Goal: Communication & Community: Answer question/provide support

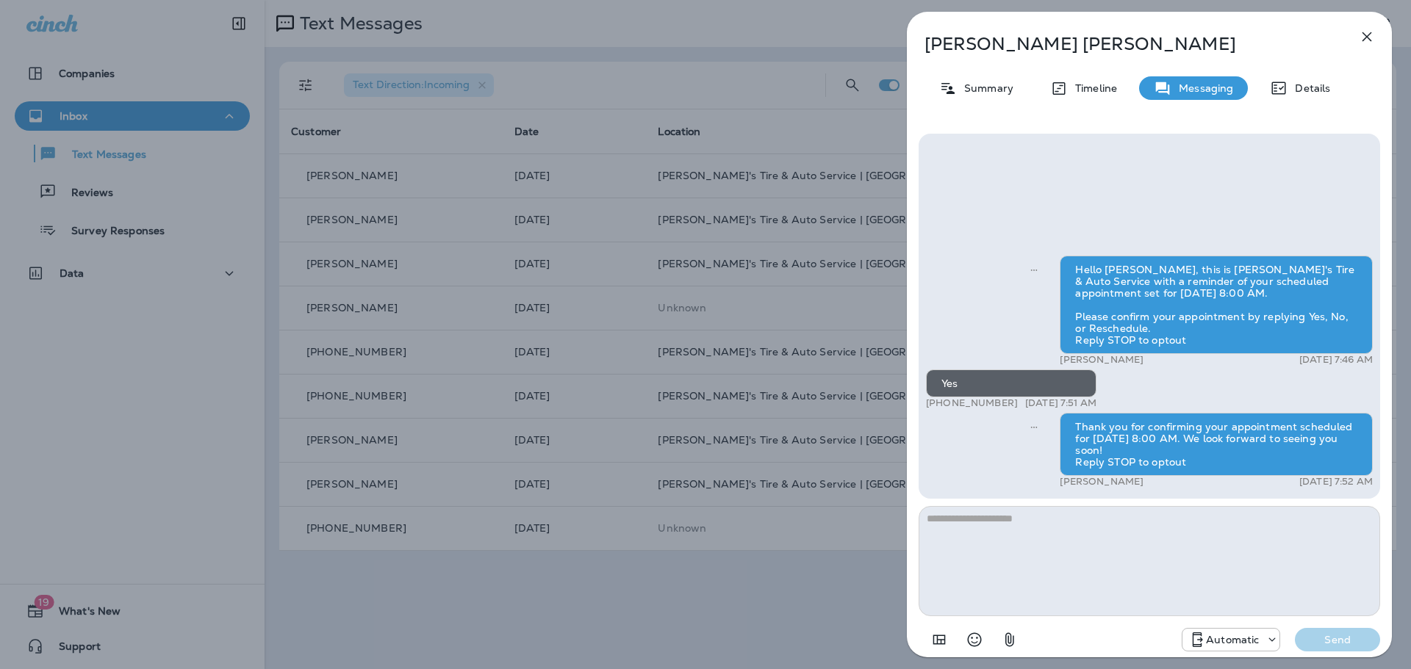
click at [1371, 48] on button "button" at bounding box center [1366, 36] width 29 height 29
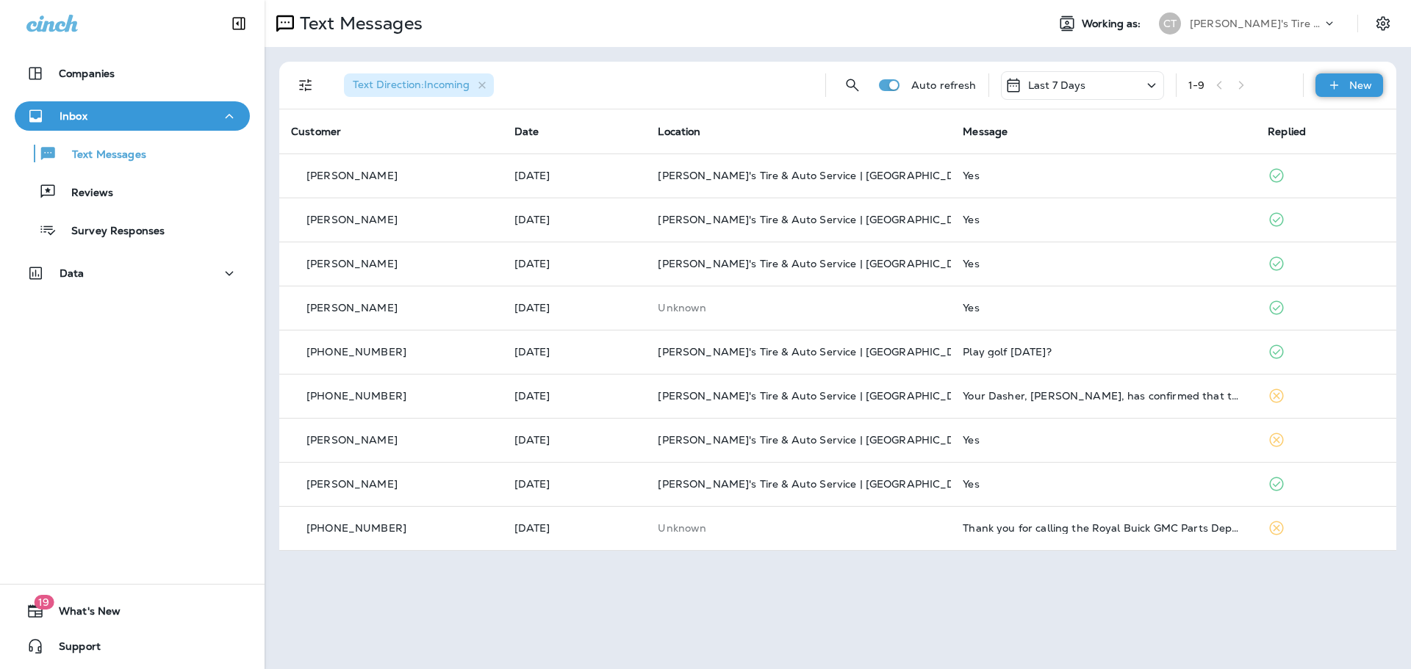
click at [1346, 82] on div "New" at bounding box center [1349, 85] width 68 height 24
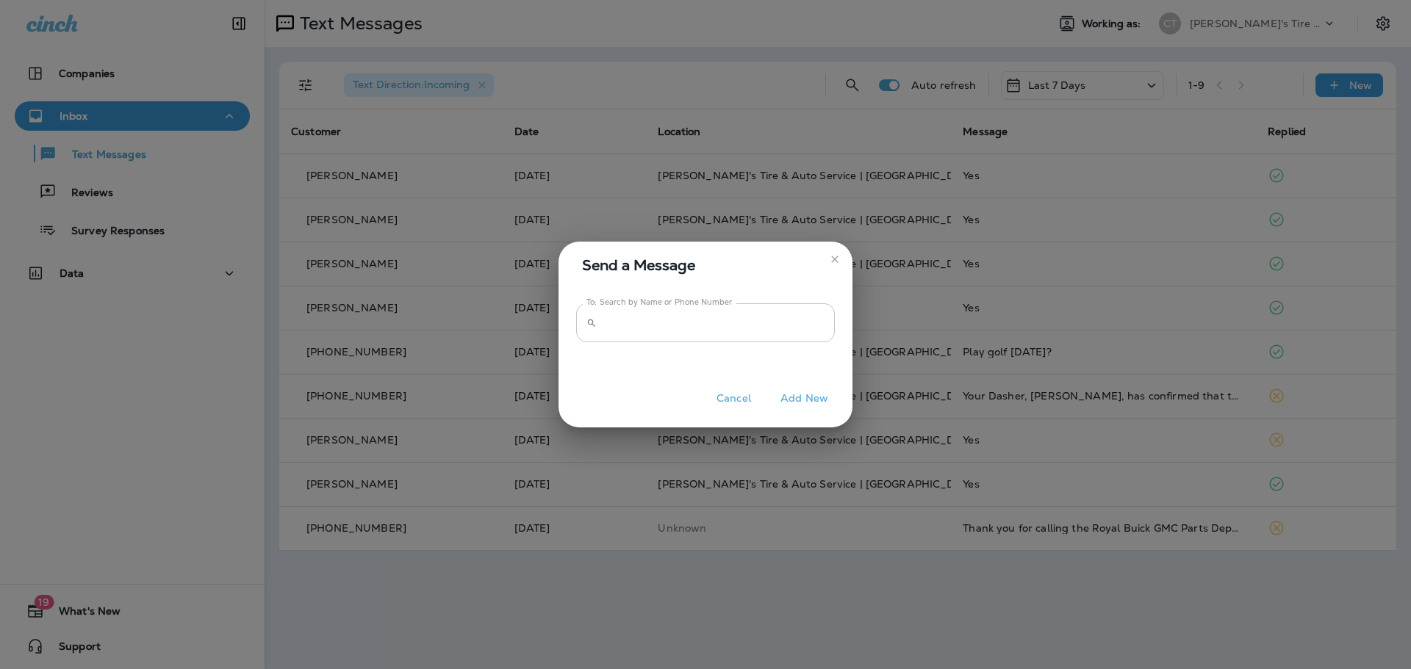
click at [676, 317] on input "To: Search by Name or Phone Number" at bounding box center [718, 322] width 232 height 39
type input "**********"
click at [817, 392] on button "Add New" at bounding box center [804, 398] width 62 height 23
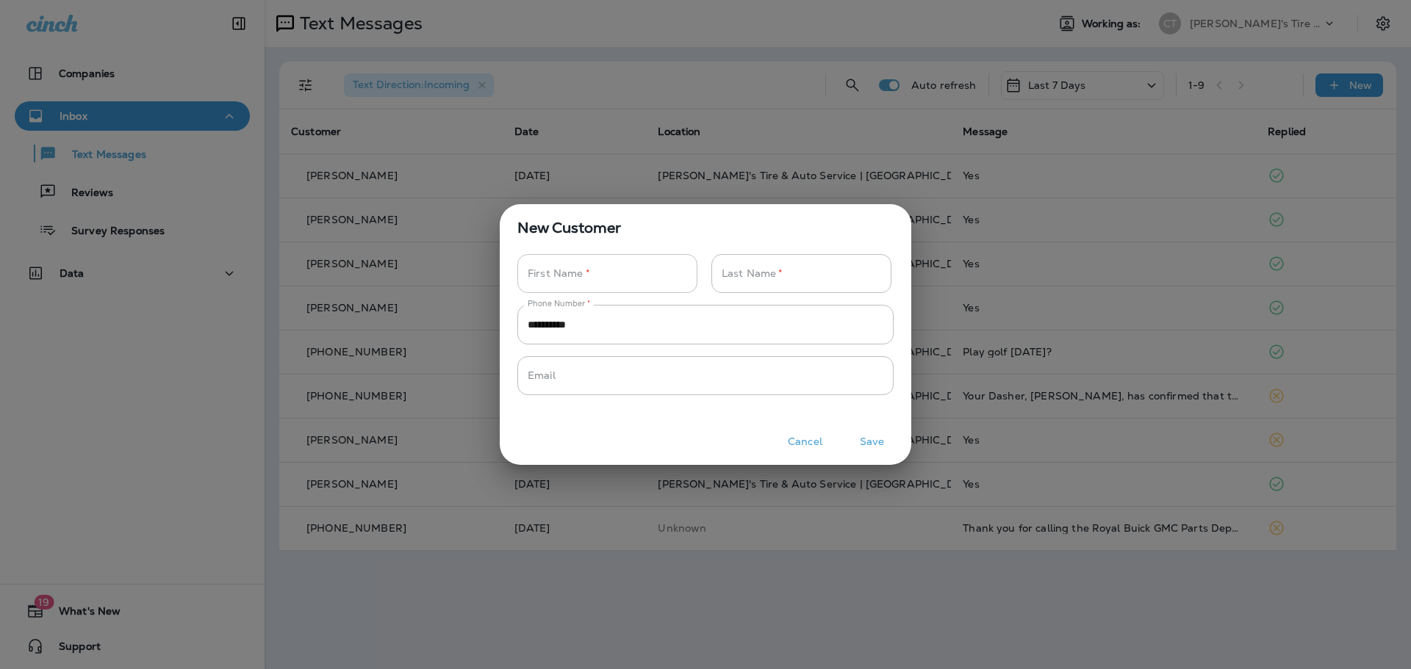
click at [631, 280] on input "Phone Number   *" at bounding box center [599, 273] width 164 height 39
type input "*"
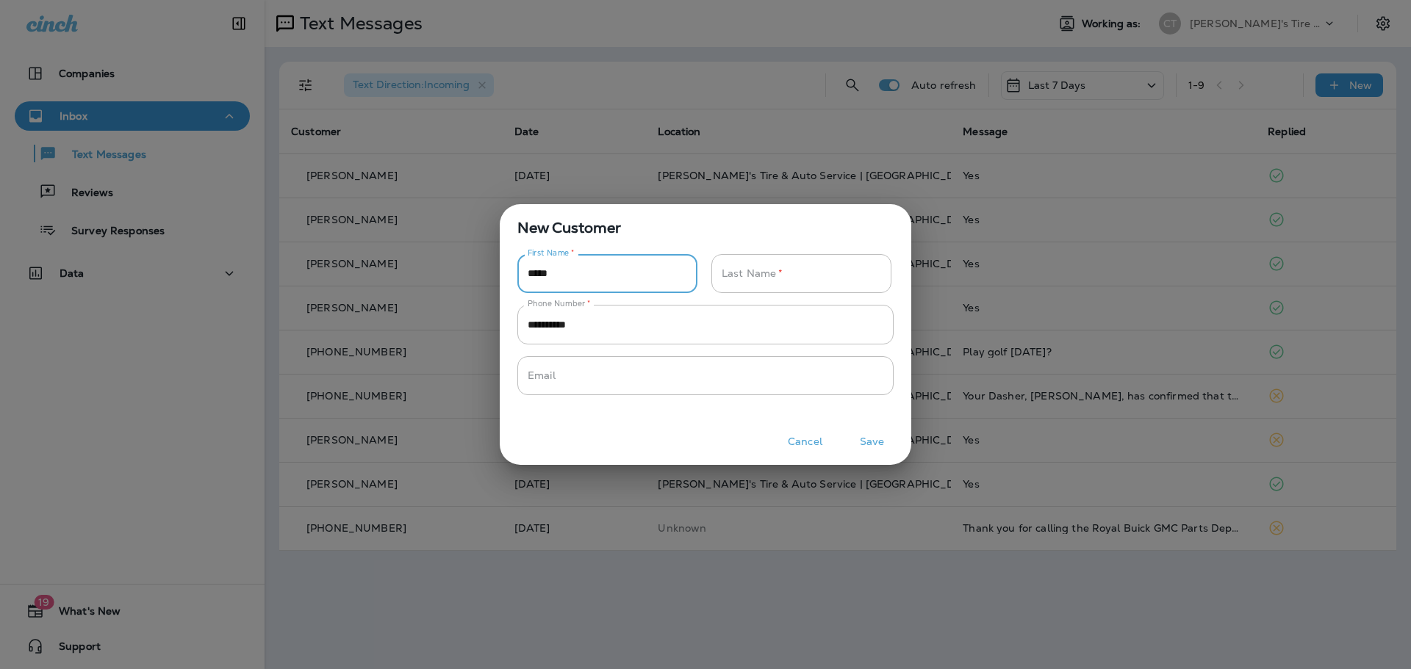
type input "*****"
click at [894, 449] on button "Save" at bounding box center [871, 442] width 55 height 23
click at [887, 447] on button "Save" at bounding box center [871, 442] width 55 height 23
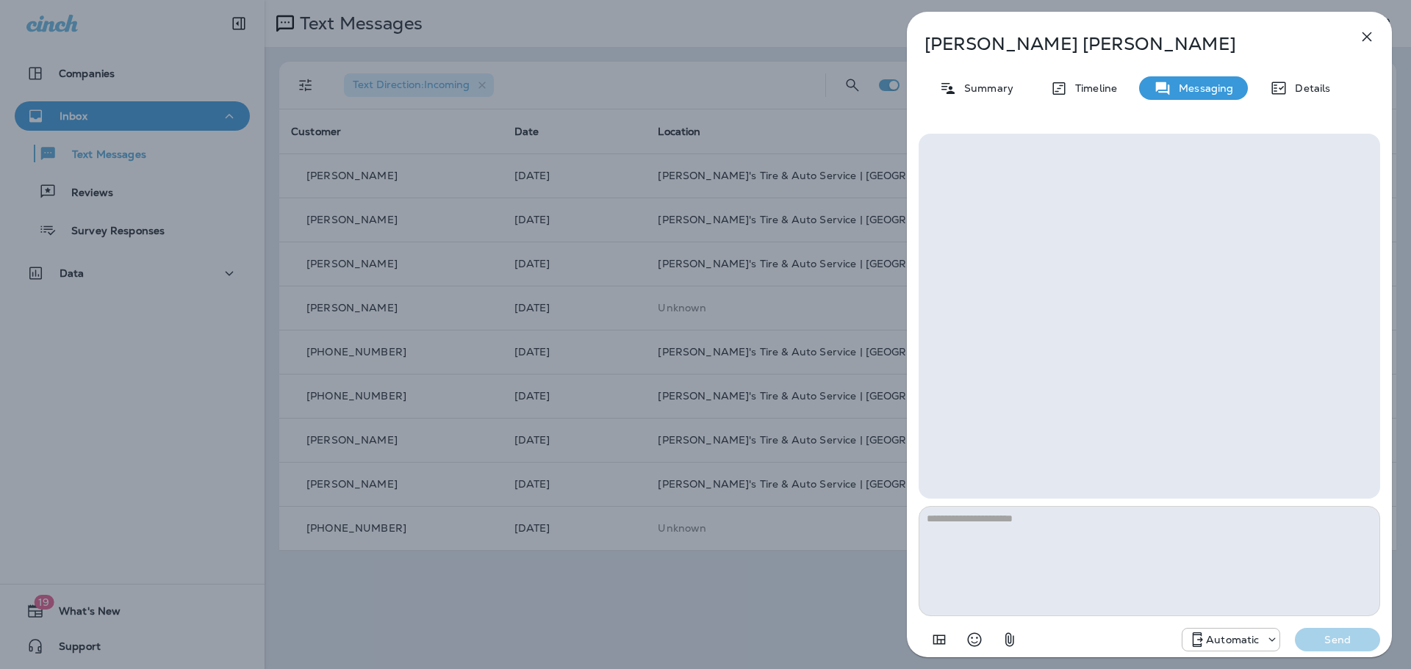
click at [1036, 525] on textarea at bounding box center [1148, 561] width 461 height 110
type textarea "*"
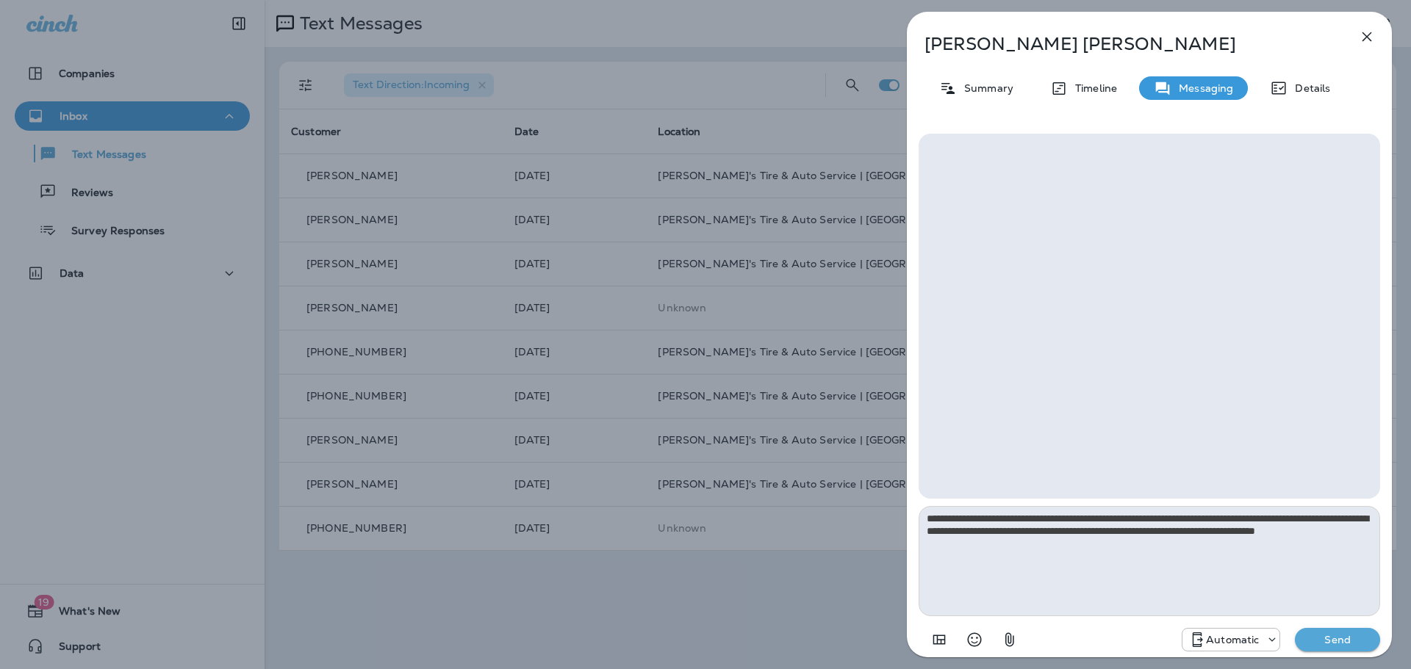
type textarea "**********"
click at [1343, 638] on p "Send" at bounding box center [1337, 639] width 62 height 13
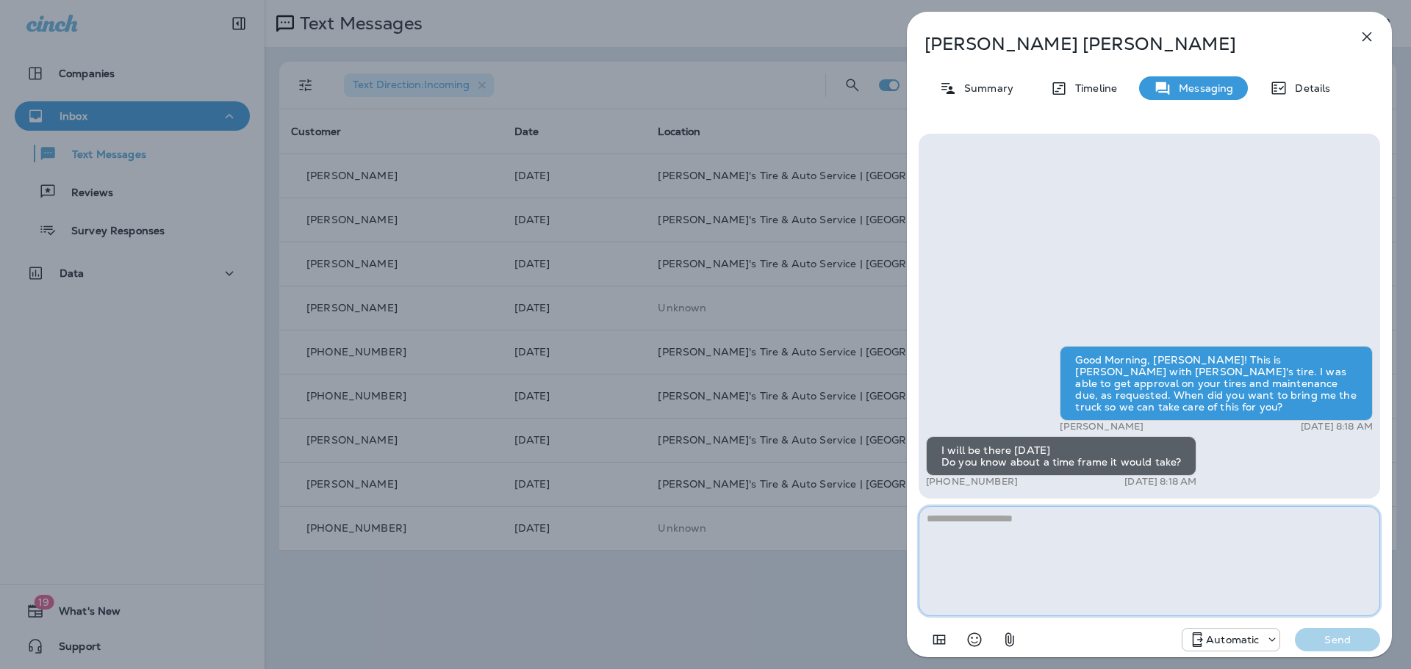
click at [979, 530] on textarea at bounding box center [1148, 561] width 461 height 110
click at [1126, 528] on textarea "**********" at bounding box center [1148, 561] width 461 height 110
click at [1084, 516] on textarea "**********" at bounding box center [1148, 561] width 461 height 110
type textarea "**********"
click at [1331, 641] on p "Send" at bounding box center [1337, 639] width 62 height 13
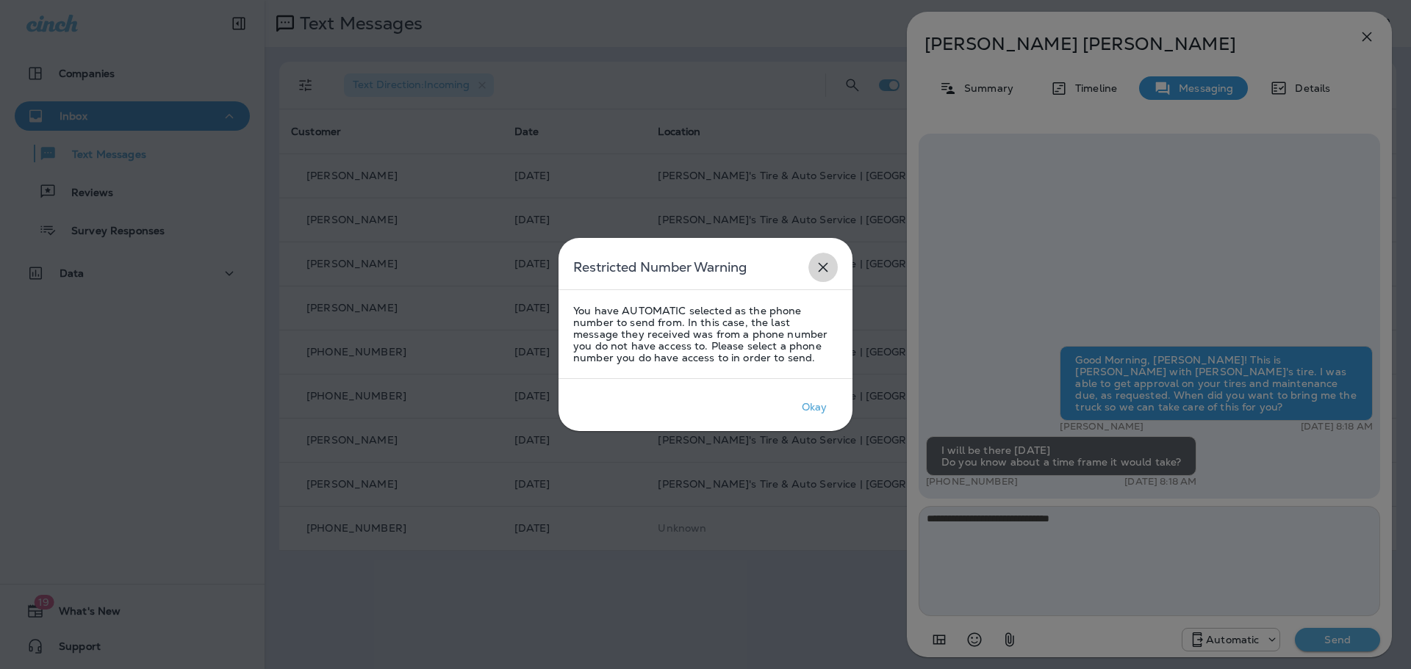
click at [830, 267] on icon "close" at bounding box center [823, 268] width 18 height 18
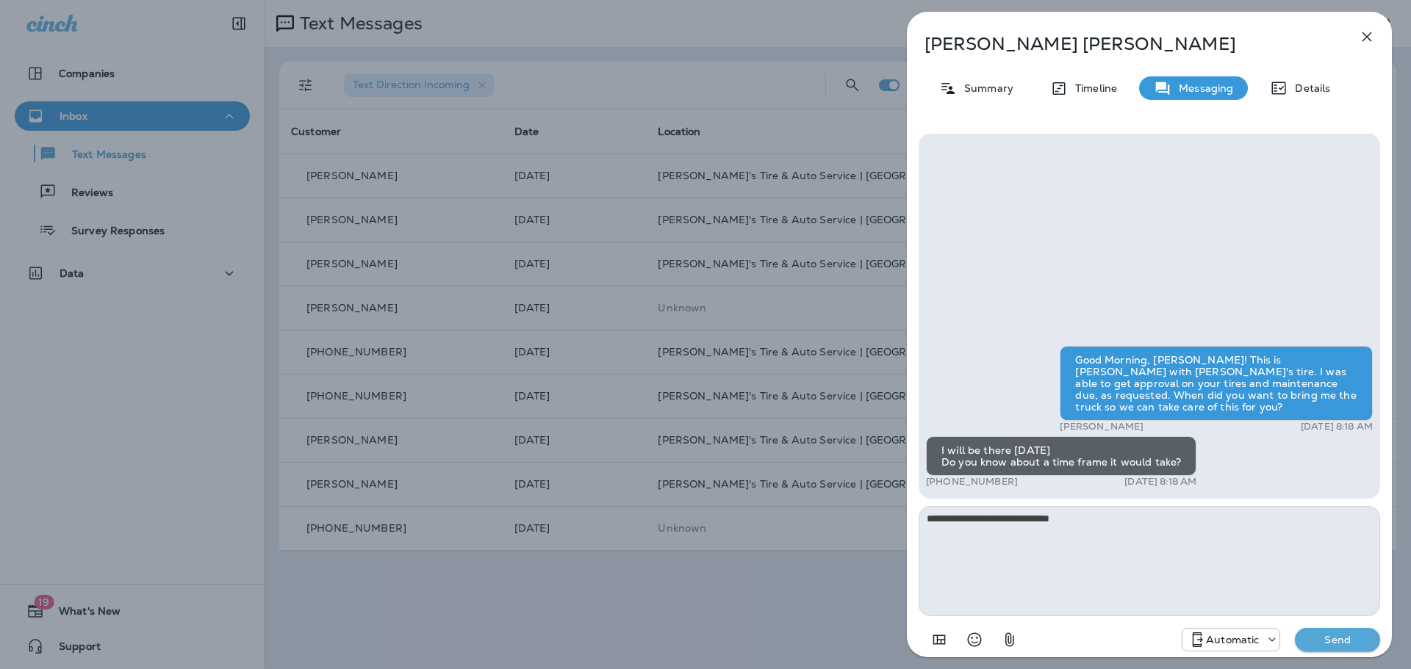
click at [1249, 633] on div "Automatic" at bounding box center [1230, 640] width 97 height 18
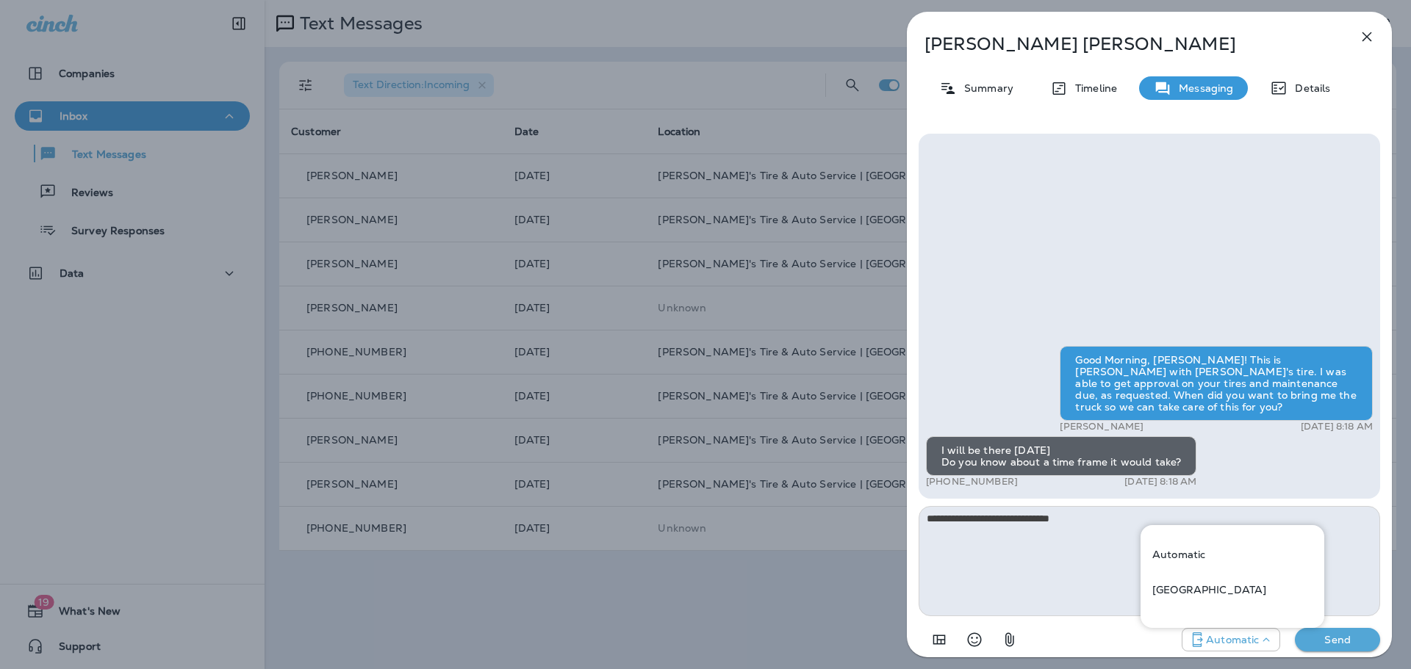
click at [1246, 608] on div at bounding box center [1232, 612] width 184 height 9
click at [1206, 602] on div "[GEOGRAPHIC_DATA]" at bounding box center [1232, 589] width 184 height 35
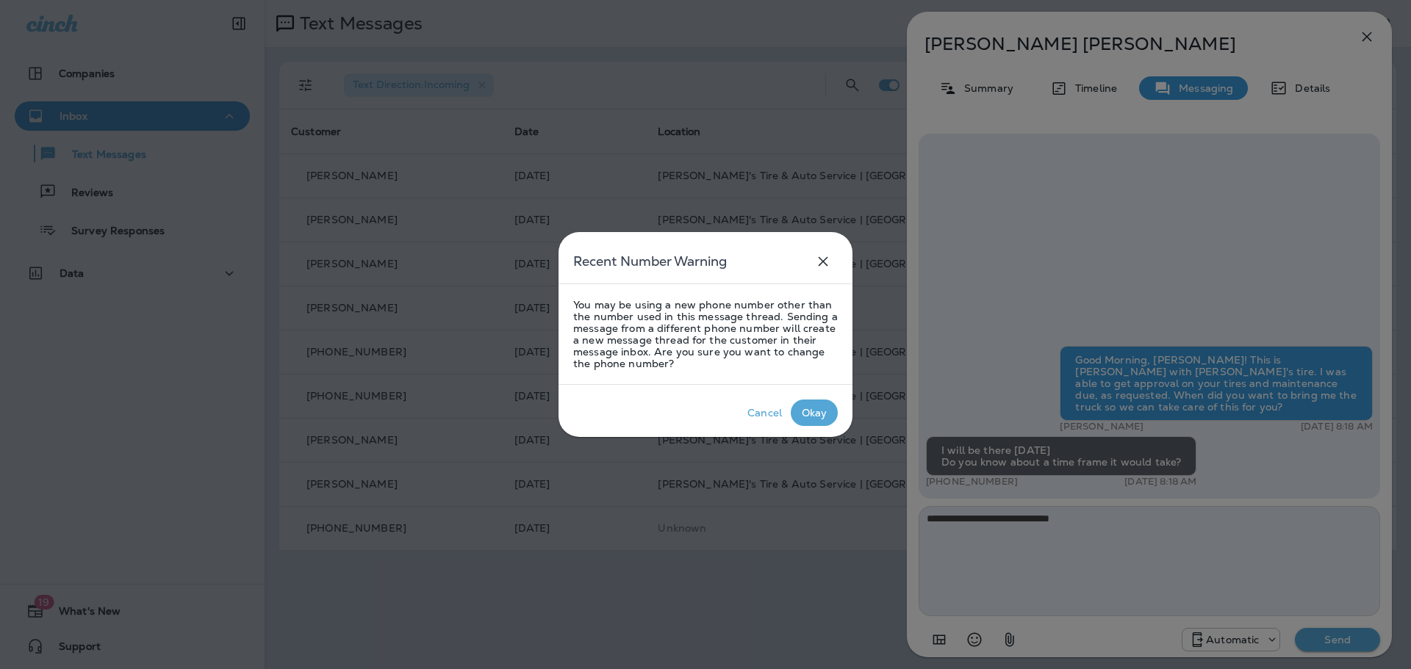
click at [818, 413] on div "Okay" at bounding box center [815, 413] width 26 height 12
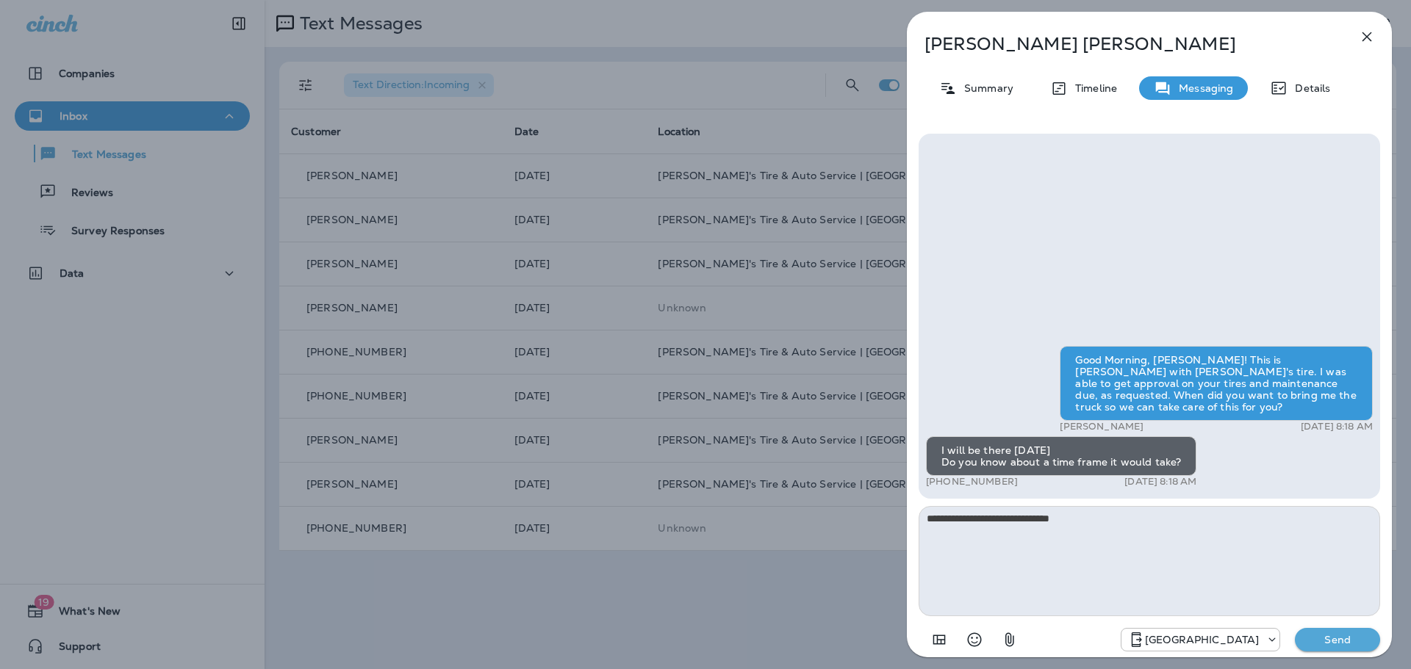
click at [1333, 641] on p "Send" at bounding box center [1337, 639] width 62 height 13
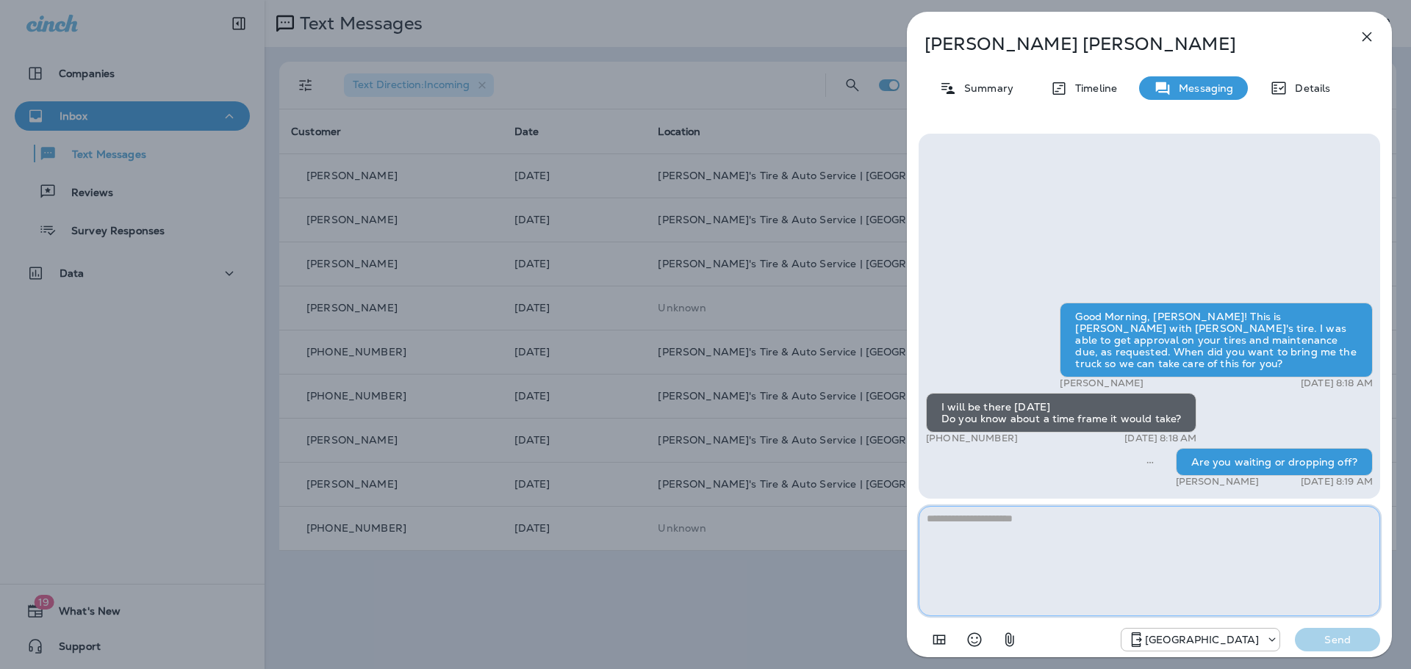
click at [977, 526] on textarea at bounding box center [1148, 561] width 461 height 110
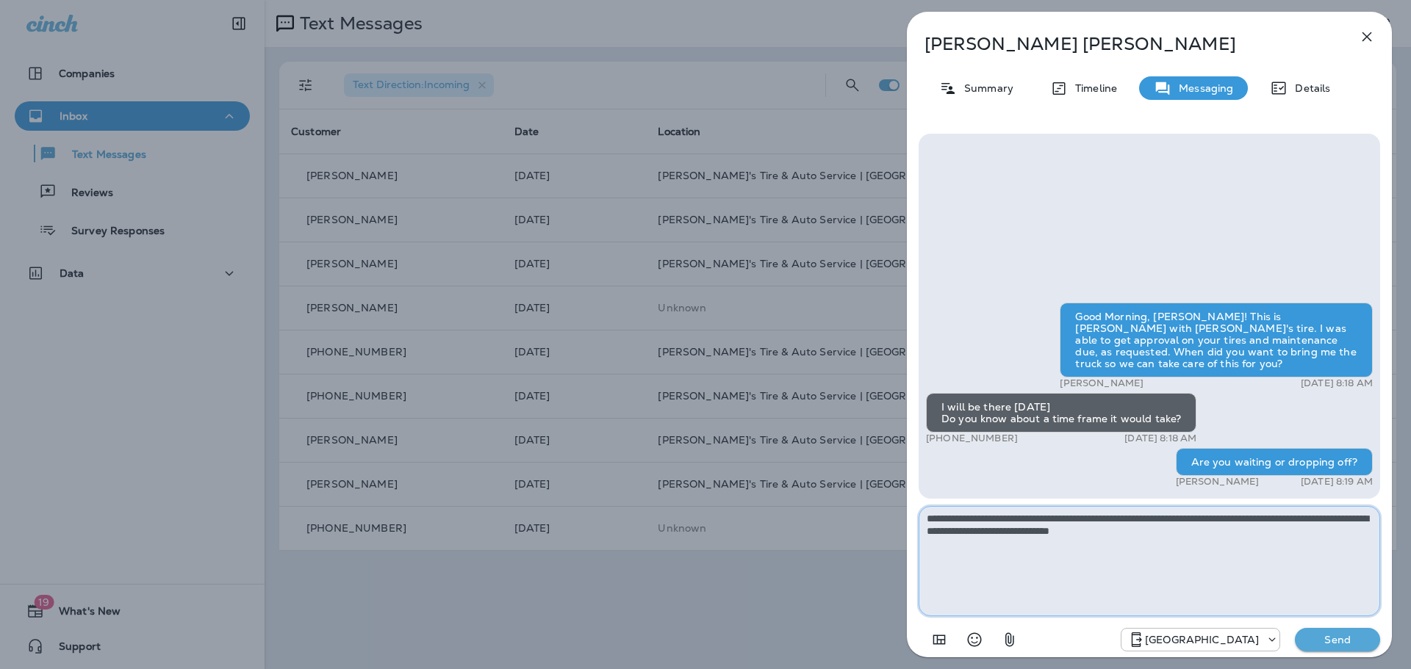
type textarea "**********"
click at [1334, 633] on p "Send" at bounding box center [1337, 639] width 62 height 13
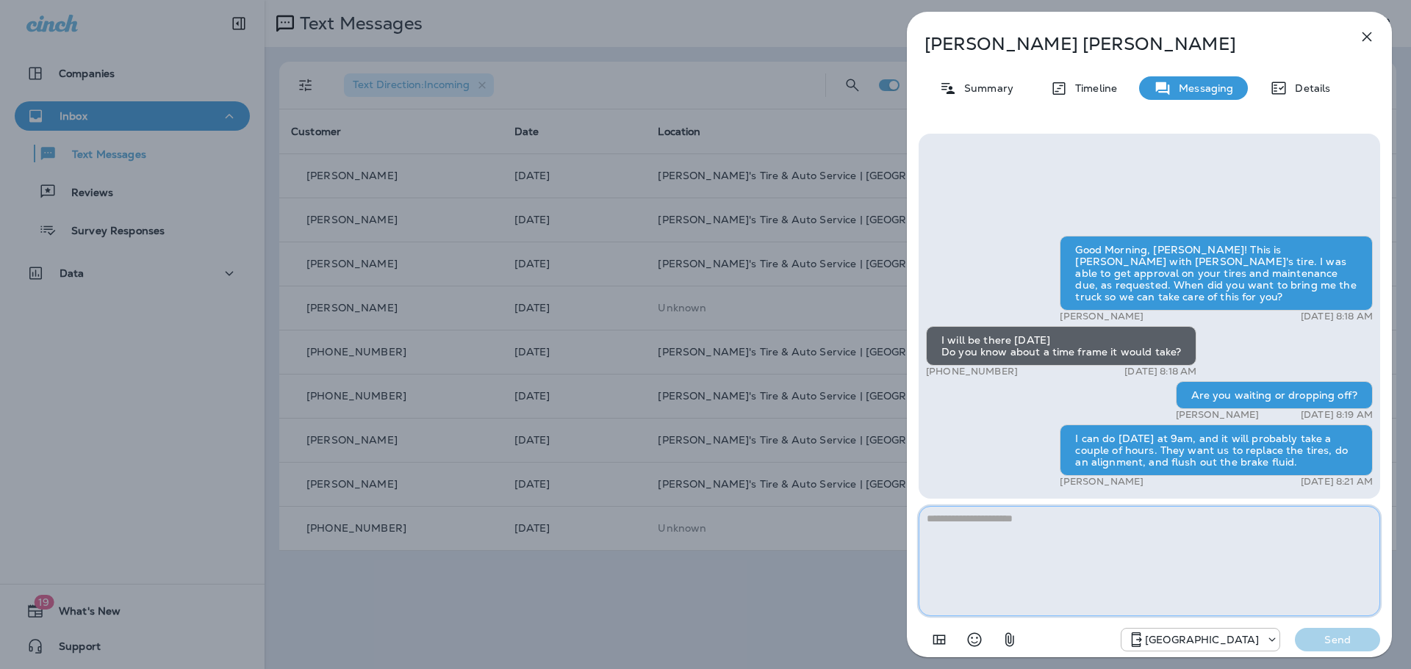
click at [1022, 536] on textarea at bounding box center [1148, 561] width 461 height 110
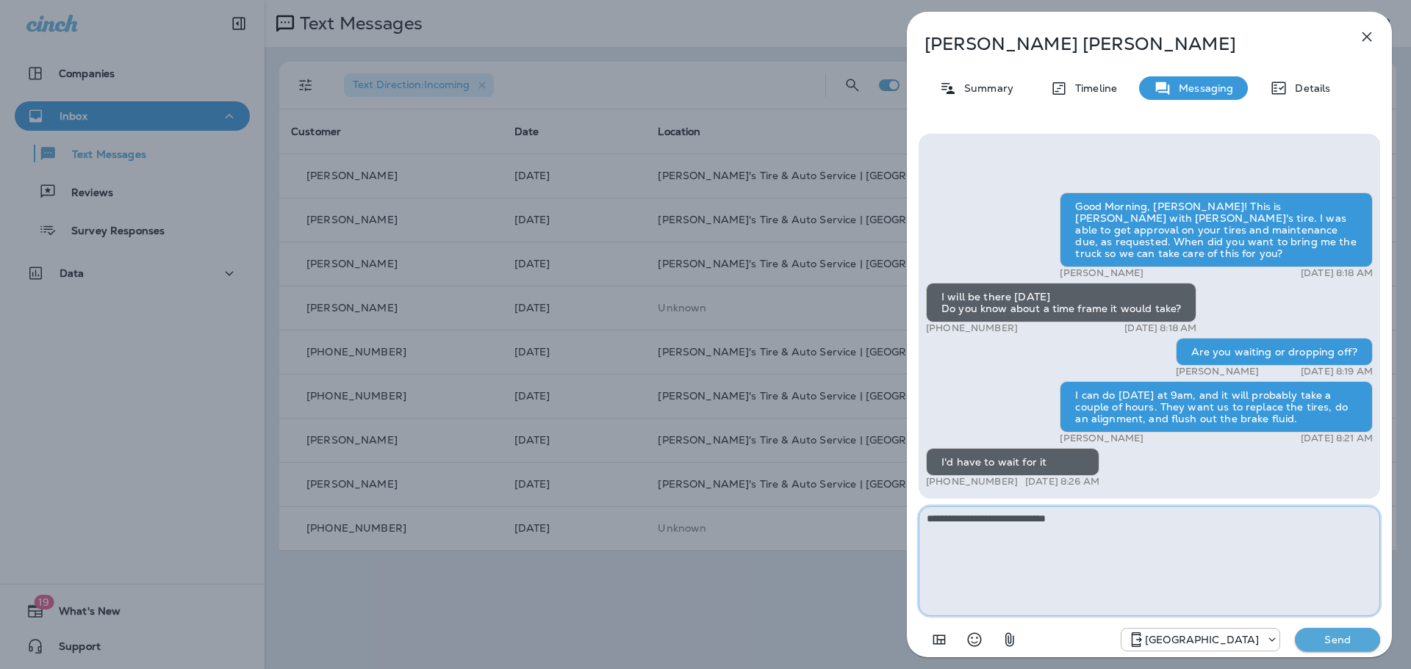
type textarea "**********"
click at [1317, 634] on p "Send" at bounding box center [1337, 639] width 62 height 13
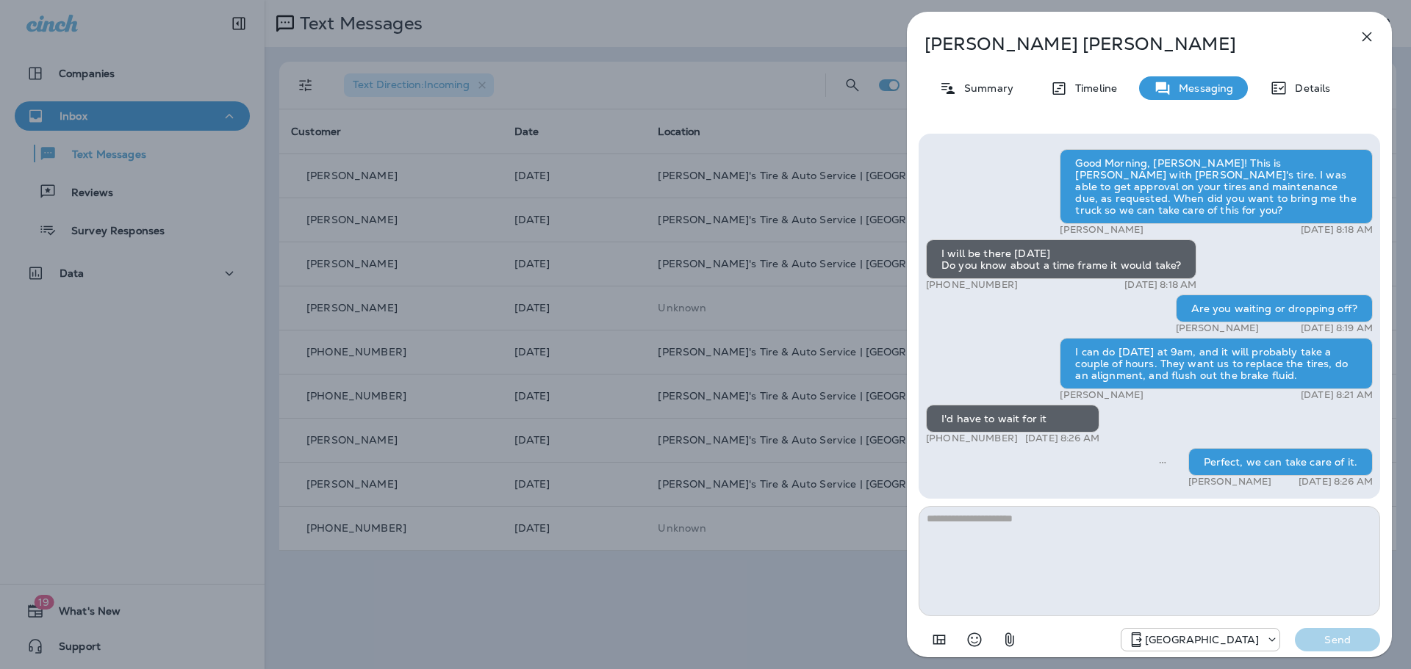
click at [616, 79] on div "[PERSON_NAME] Summary Timeline Messaging Details Good Morning, [PERSON_NAME]! T…" at bounding box center [705, 334] width 1411 height 669
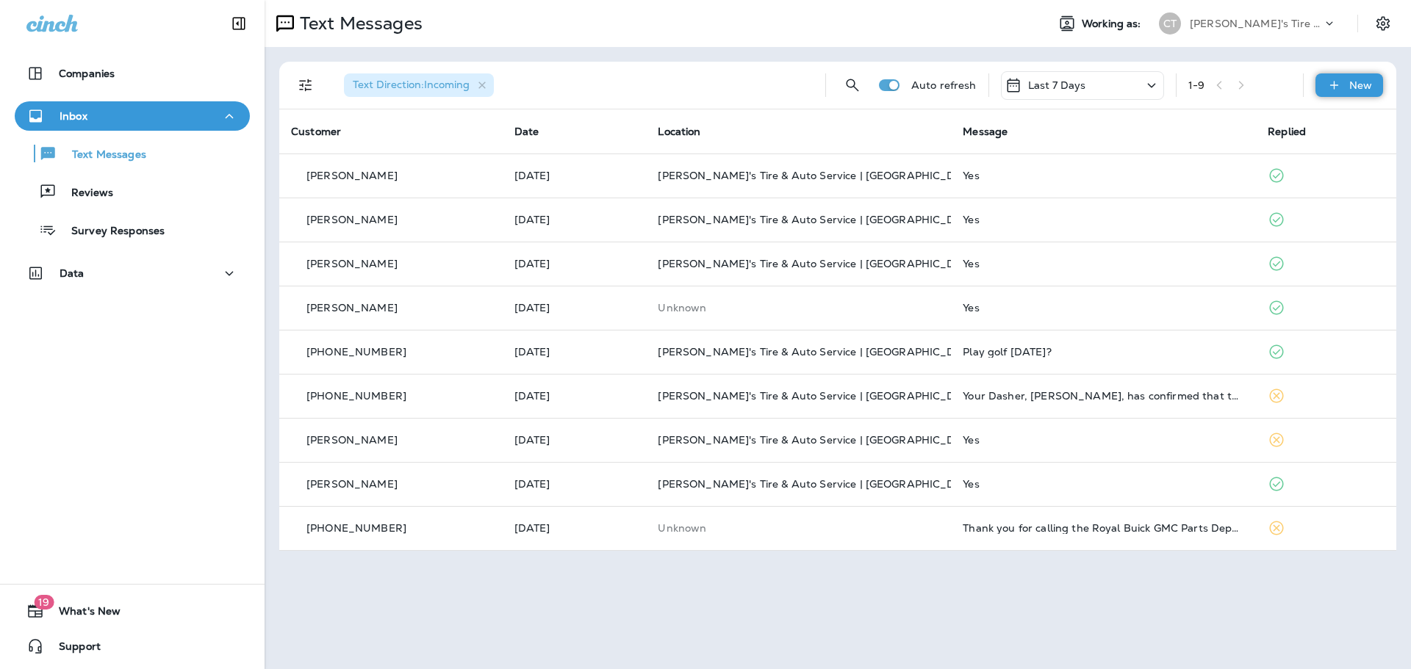
click at [1341, 82] on icon at bounding box center [1333, 85] width 15 height 15
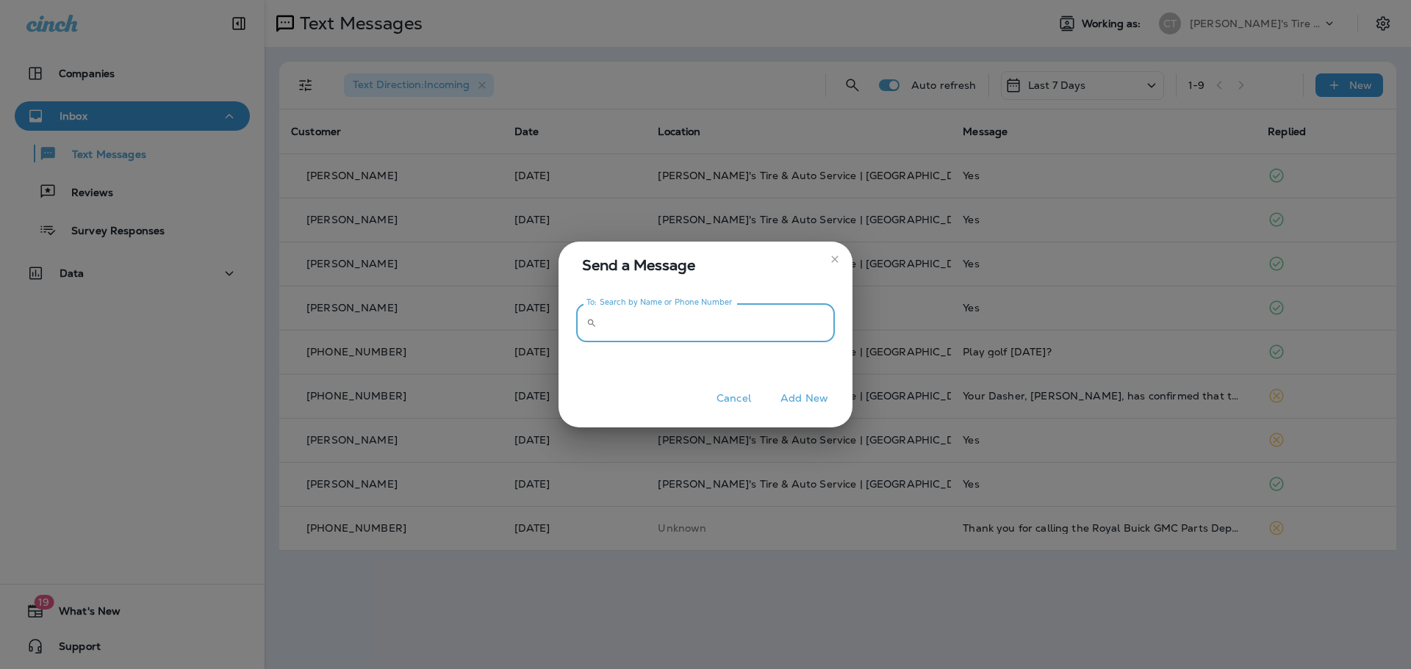
click at [685, 313] on input "To: Search by Name or Phone Number" at bounding box center [718, 322] width 232 height 39
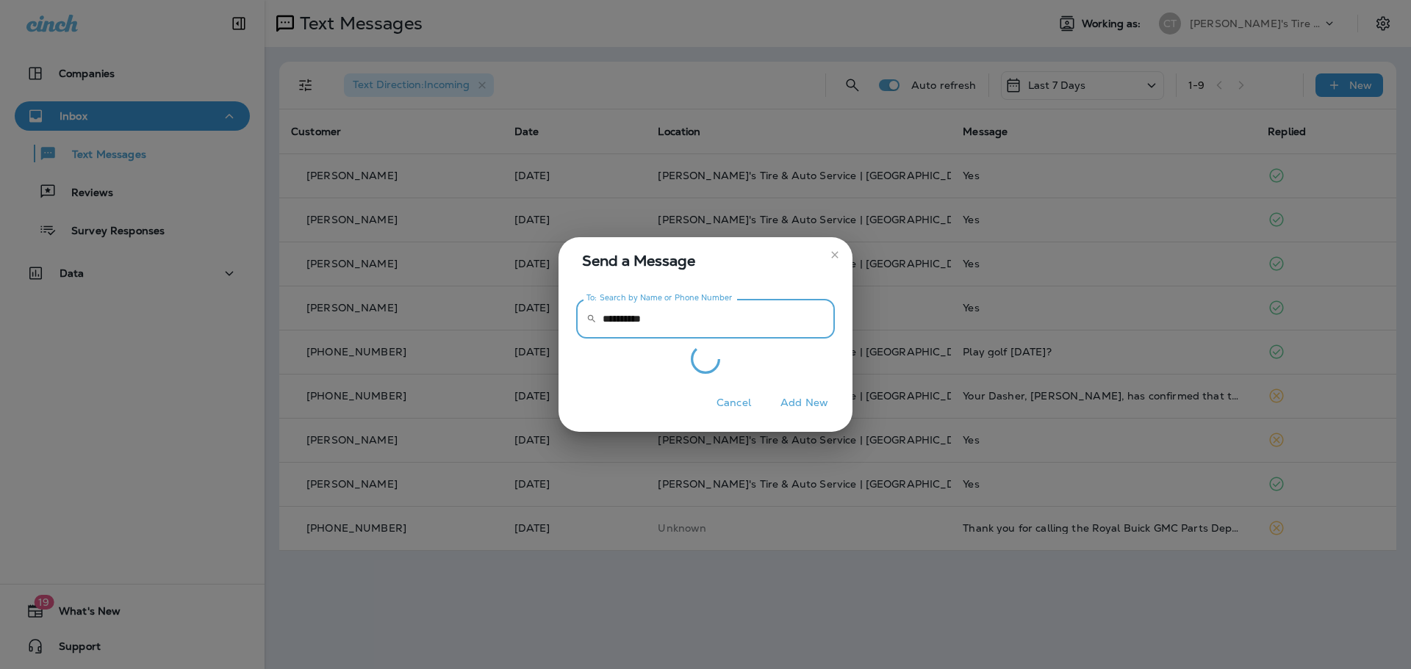
type input "**********"
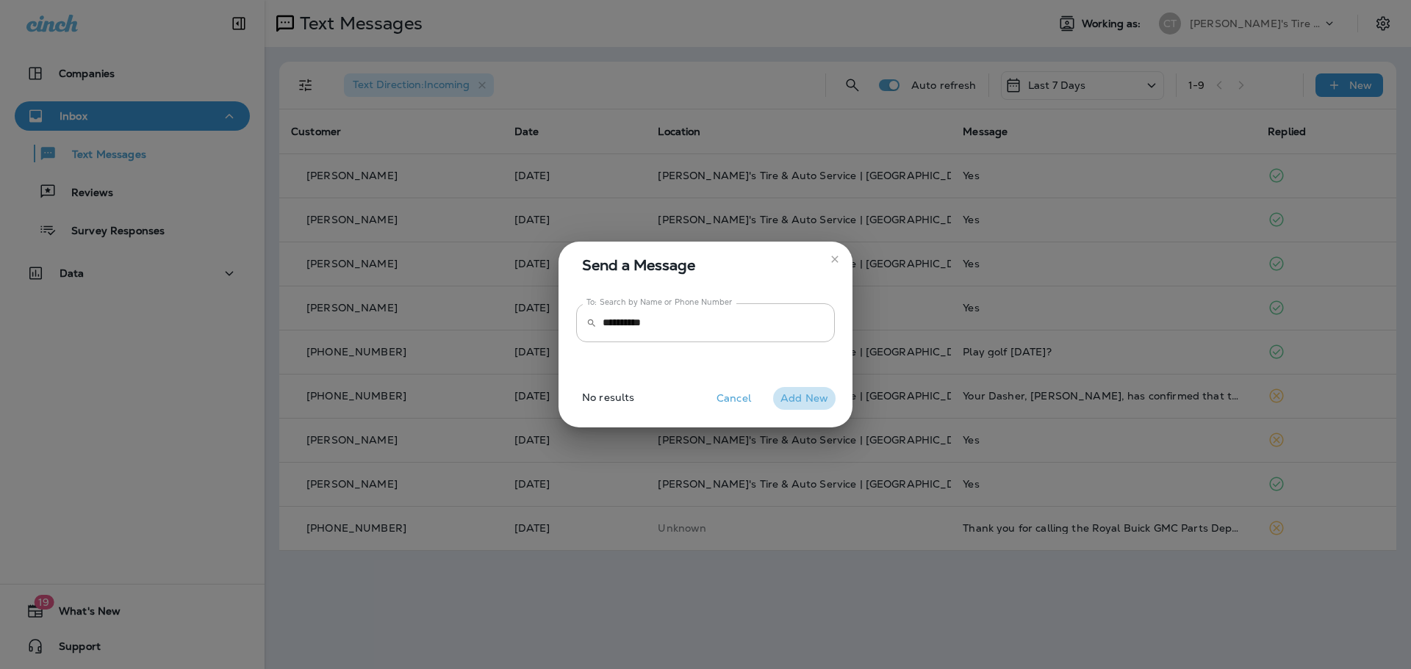
click at [821, 391] on button "Add New" at bounding box center [804, 398] width 62 height 23
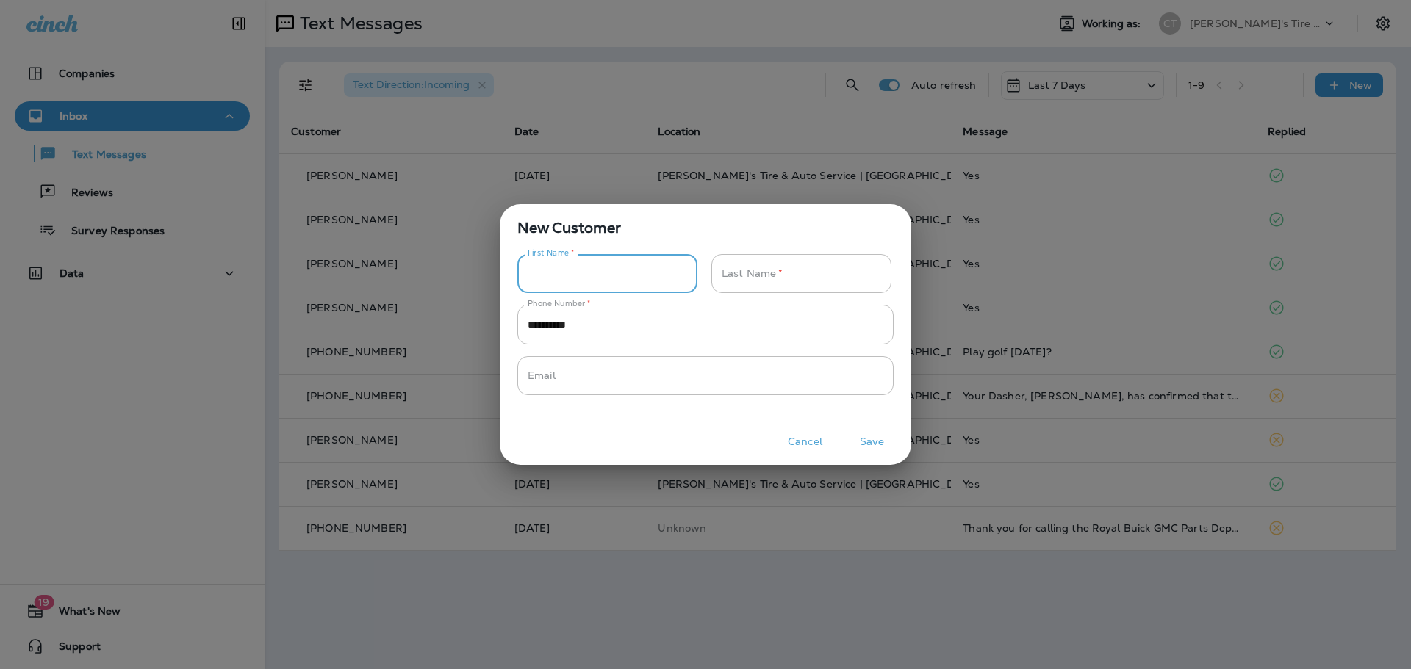
click at [633, 273] on input "Phone Number   *" at bounding box center [599, 273] width 164 height 39
type input "****"
type input "*****"
click at [865, 436] on button "Save" at bounding box center [871, 442] width 55 height 23
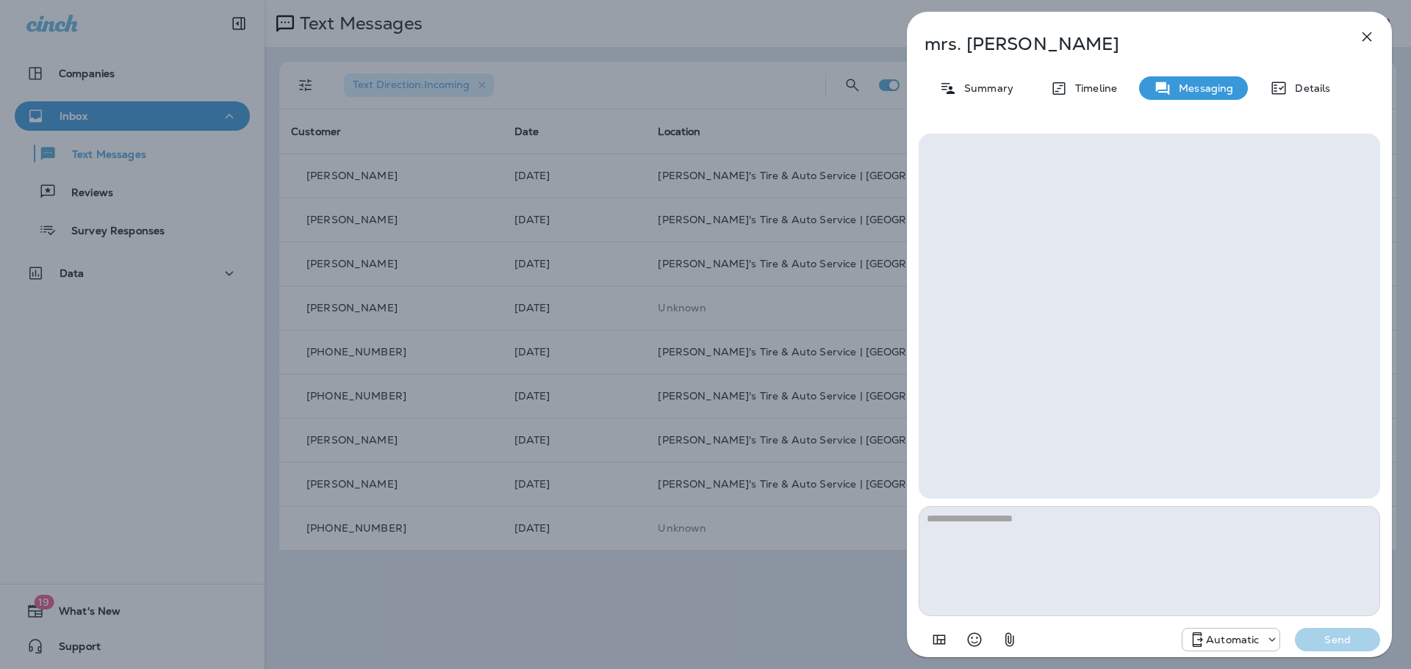
click at [984, 548] on textarea at bounding box center [1148, 561] width 461 height 110
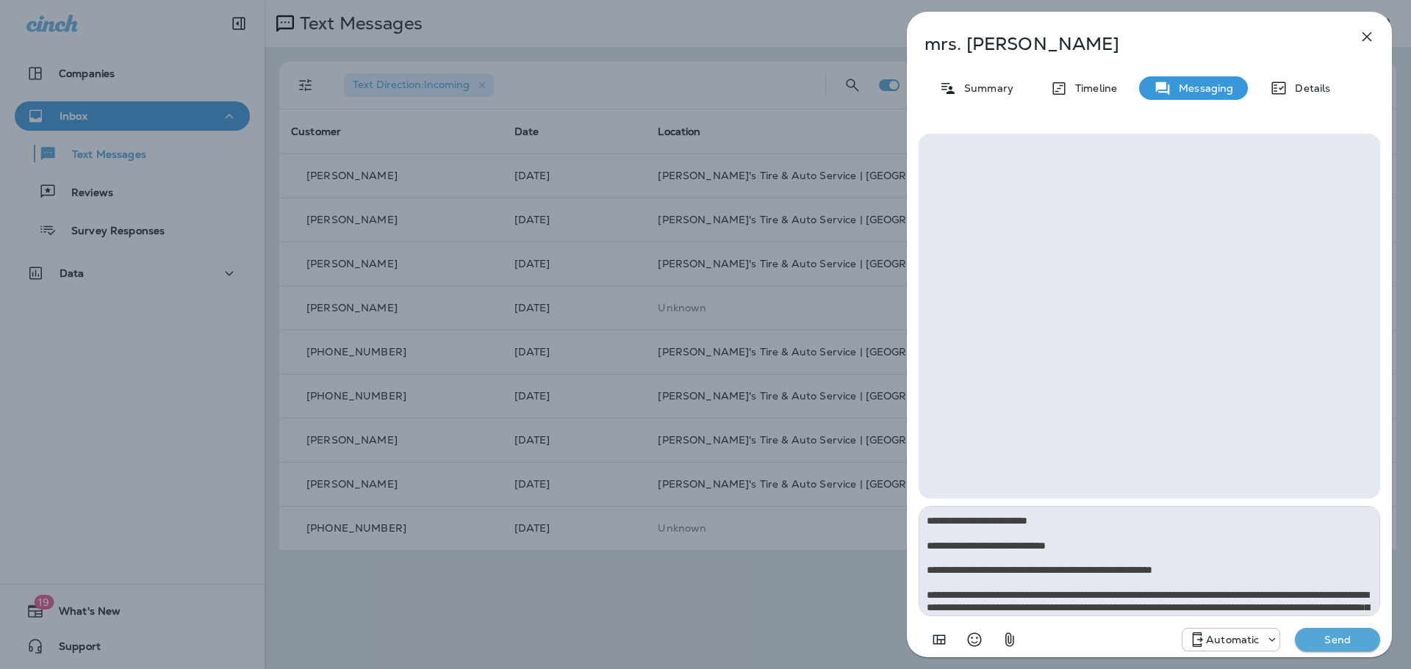
scroll to position [367, 0]
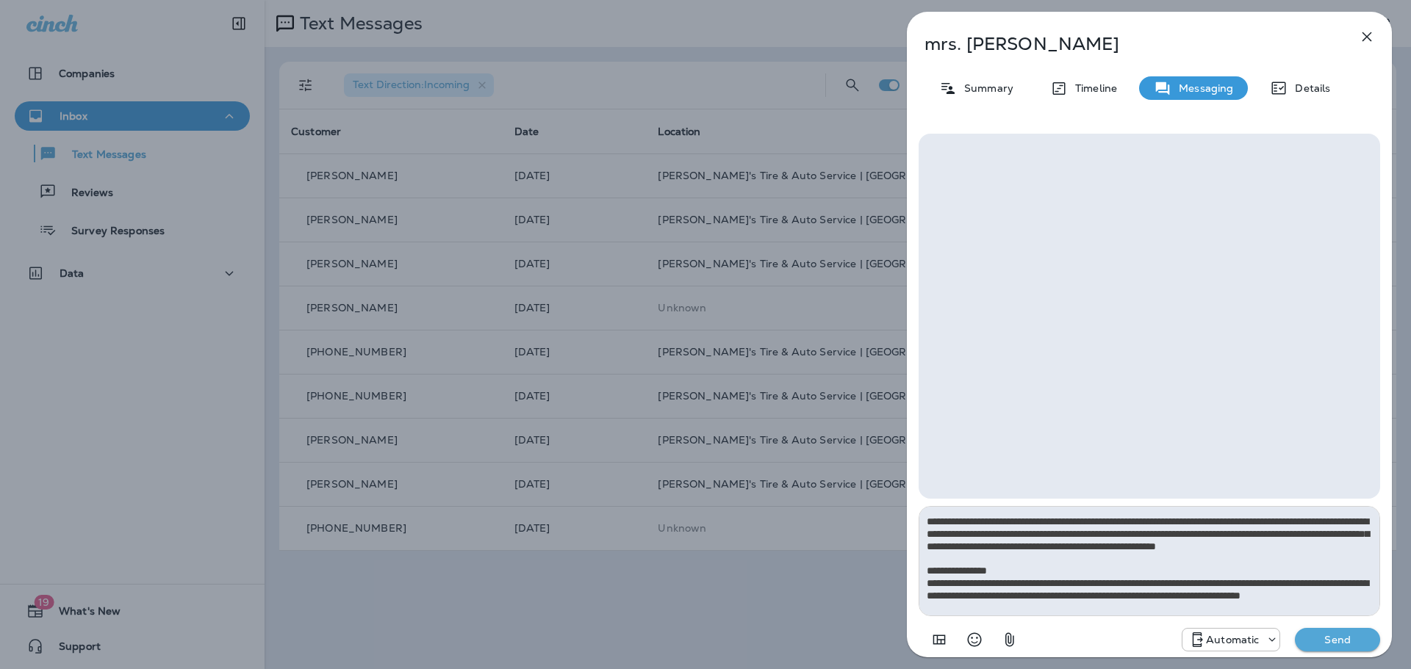
click at [1034, 580] on textarea at bounding box center [1148, 561] width 461 height 110
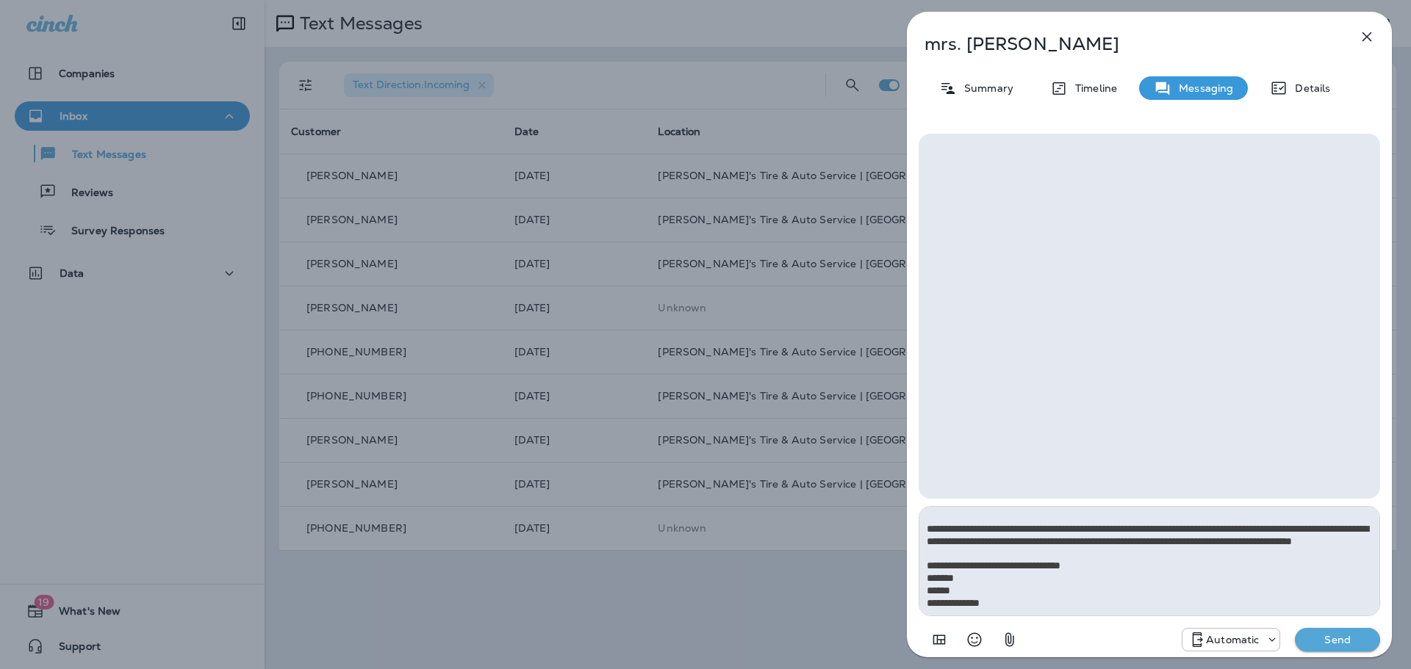
scroll to position [508, 0]
click at [1103, 569] on textarea at bounding box center [1148, 561] width 461 height 110
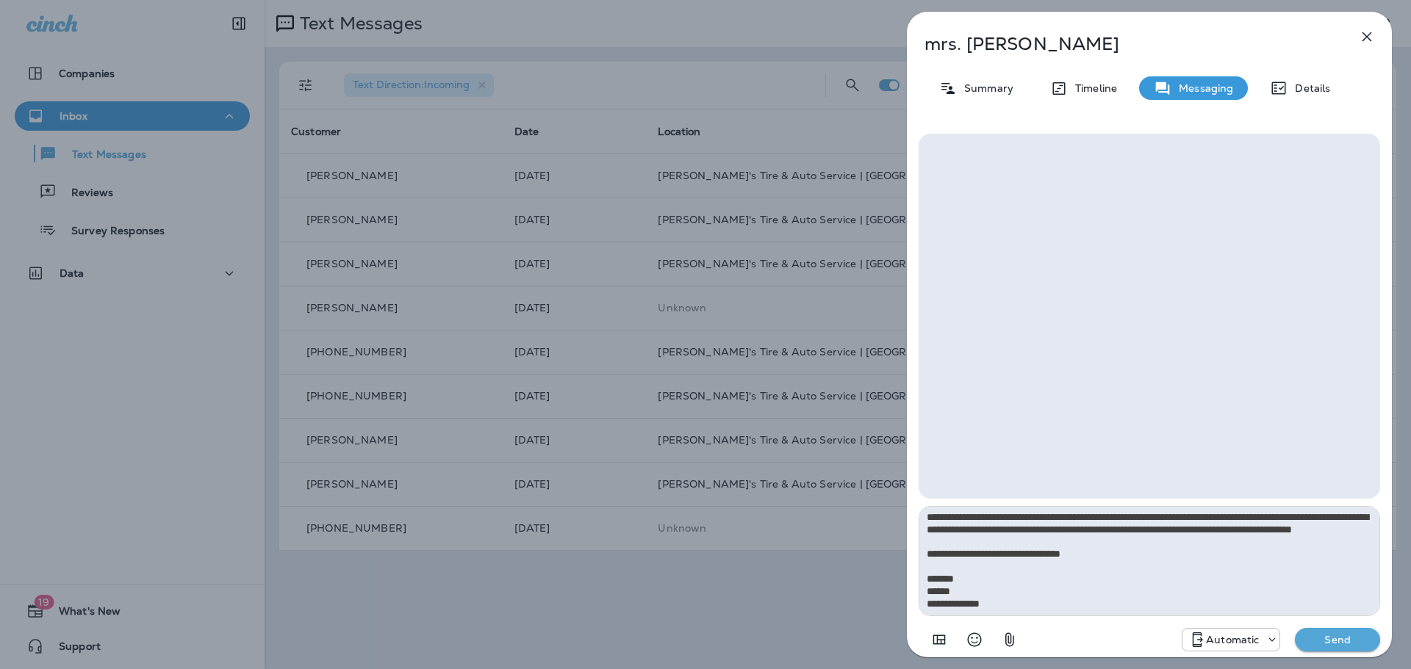
drag, startPoint x: 966, startPoint y: 591, endPoint x: 892, endPoint y: 588, distance: 74.3
click at [892, 588] on div "[PERSON_NAME] Summary Timeline Messaging Details Automatic Send" at bounding box center [1149, 334] width 523 height 669
click at [932, 600] on textarea at bounding box center [1148, 561] width 461 height 110
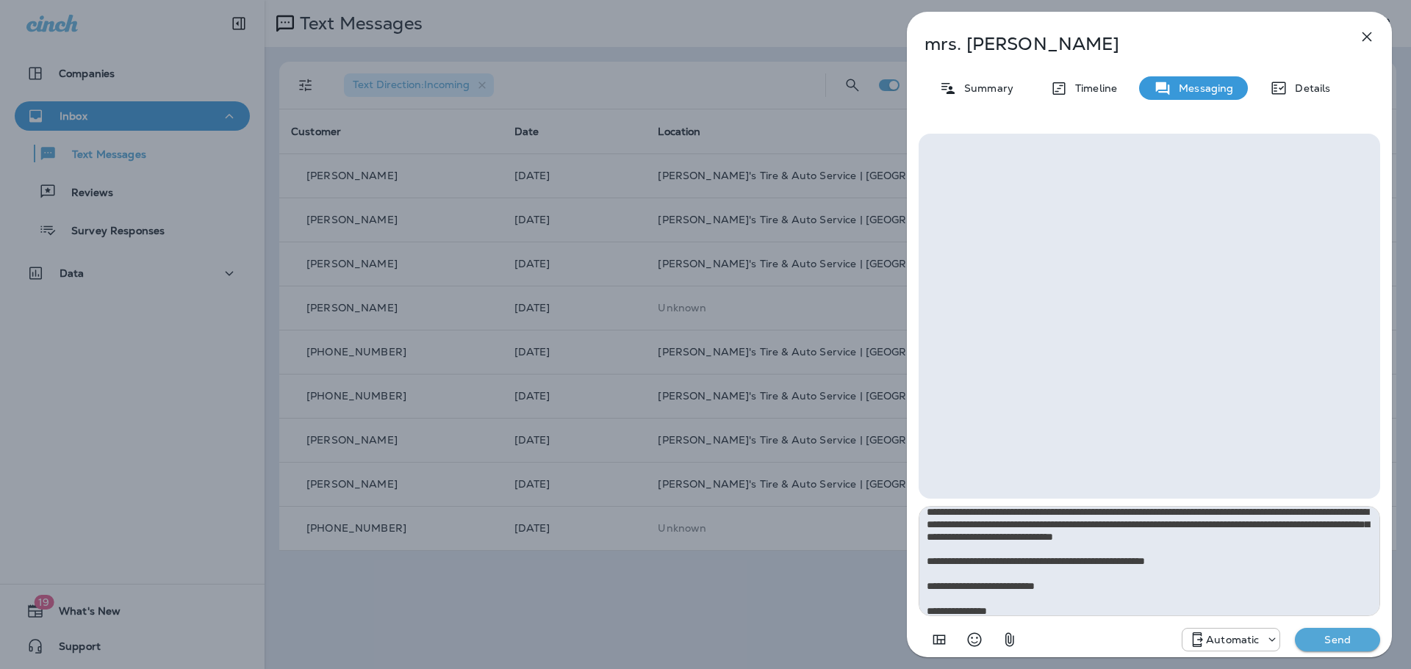
scroll to position [0, 0]
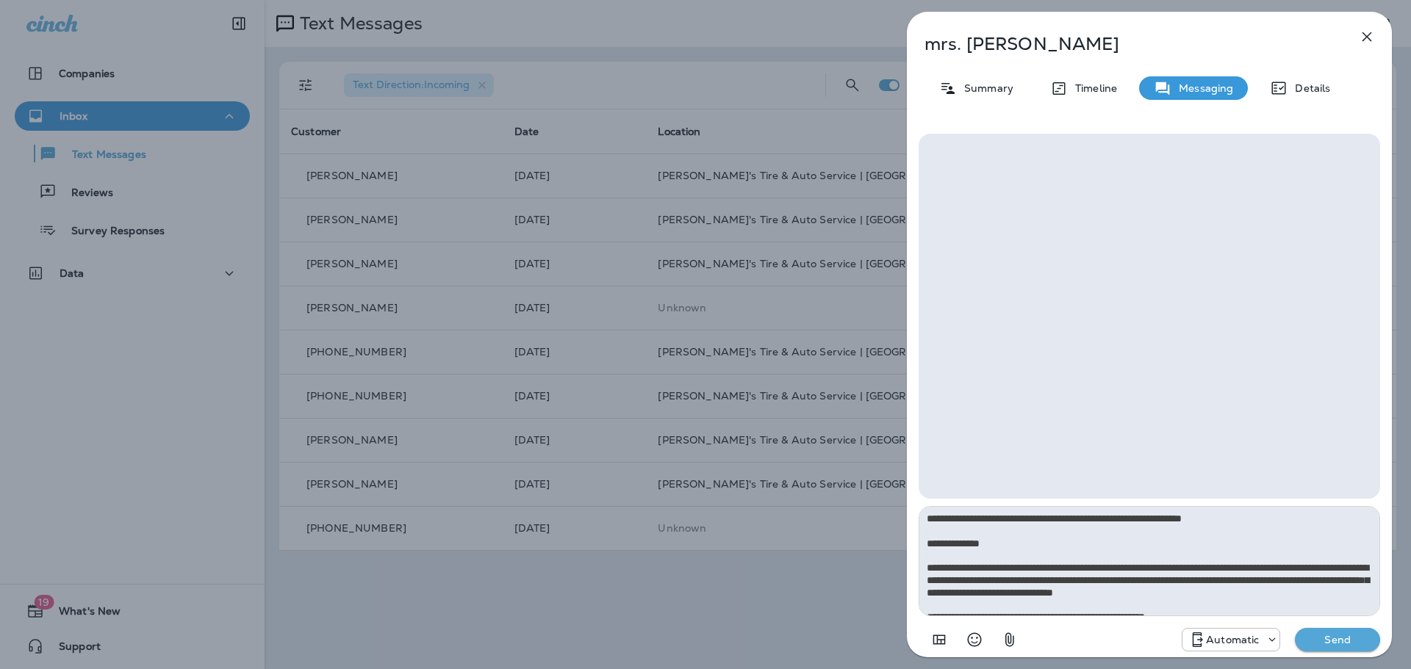
type textarea "**********"
click at [1315, 636] on p "Send" at bounding box center [1337, 639] width 62 height 13
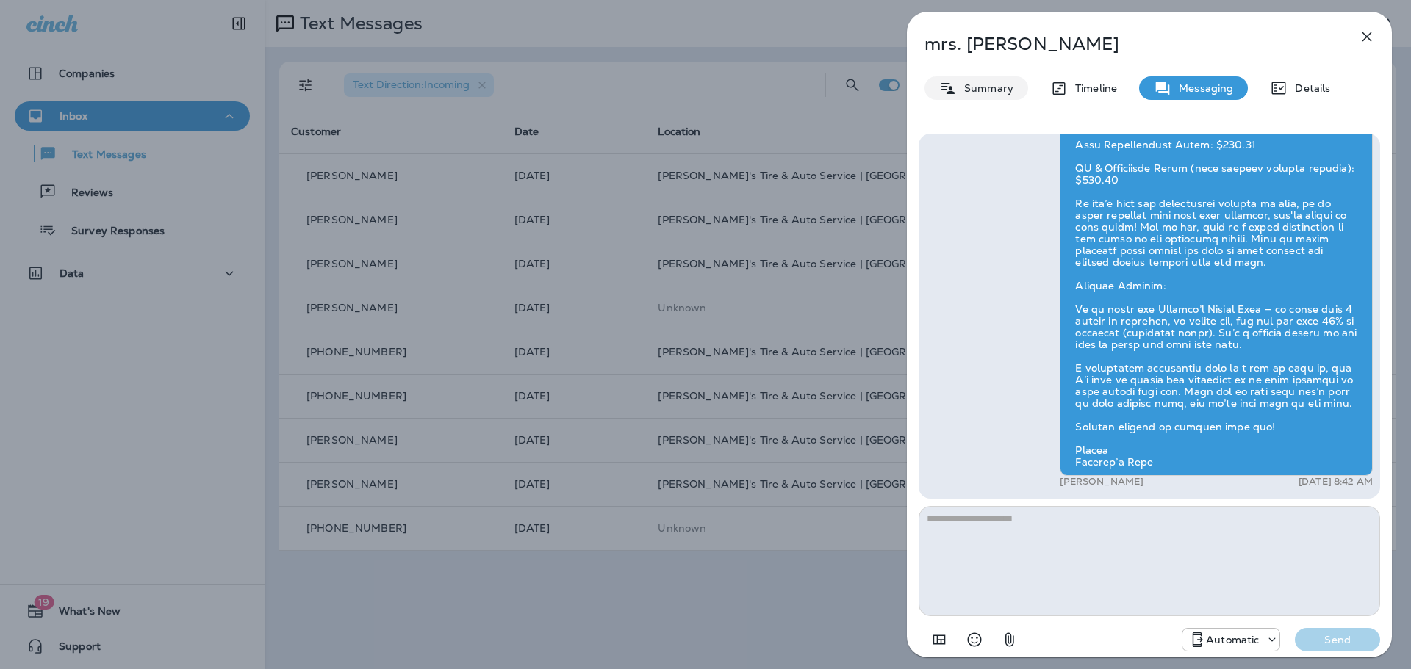
click at [1012, 94] on div "Summary" at bounding box center [976, 88] width 104 height 24
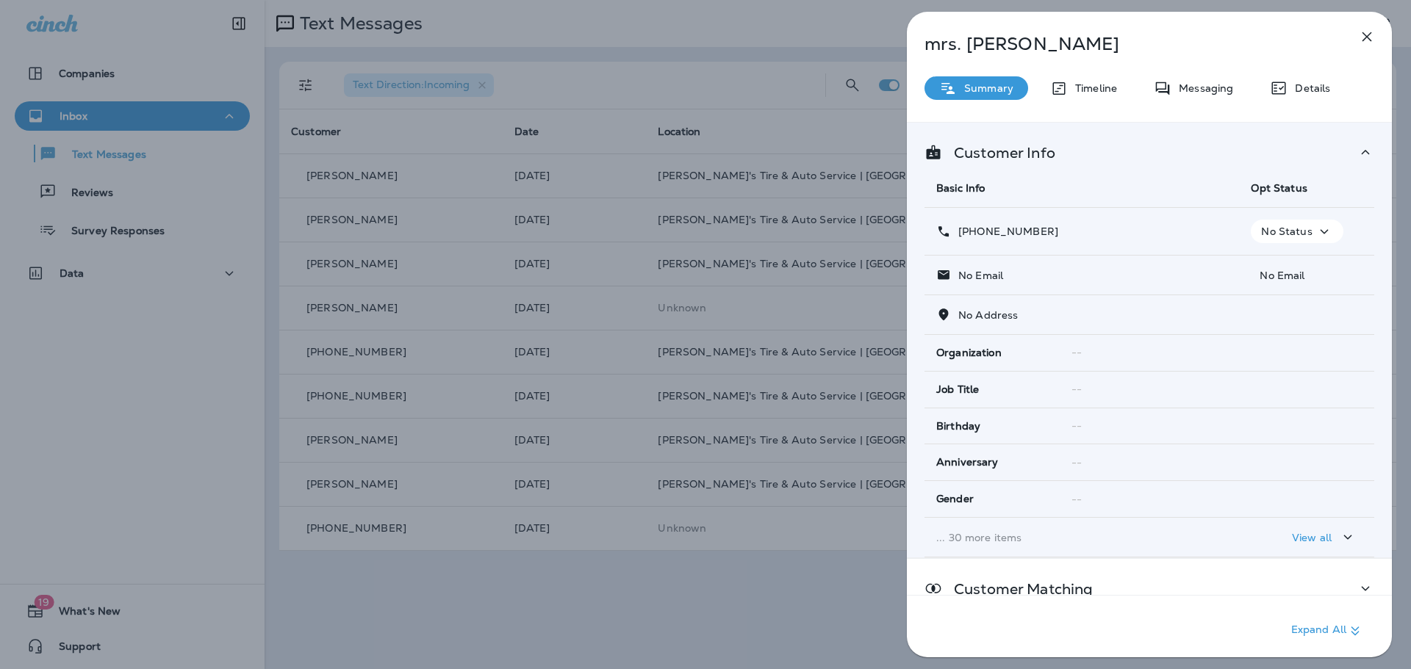
click at [767, 29] on div "[PERSON_NAME] Summary Timeline Messaging Details Customer Info Basic Info Opt S…" at bounding box center [705, 334] width 1411 height 669
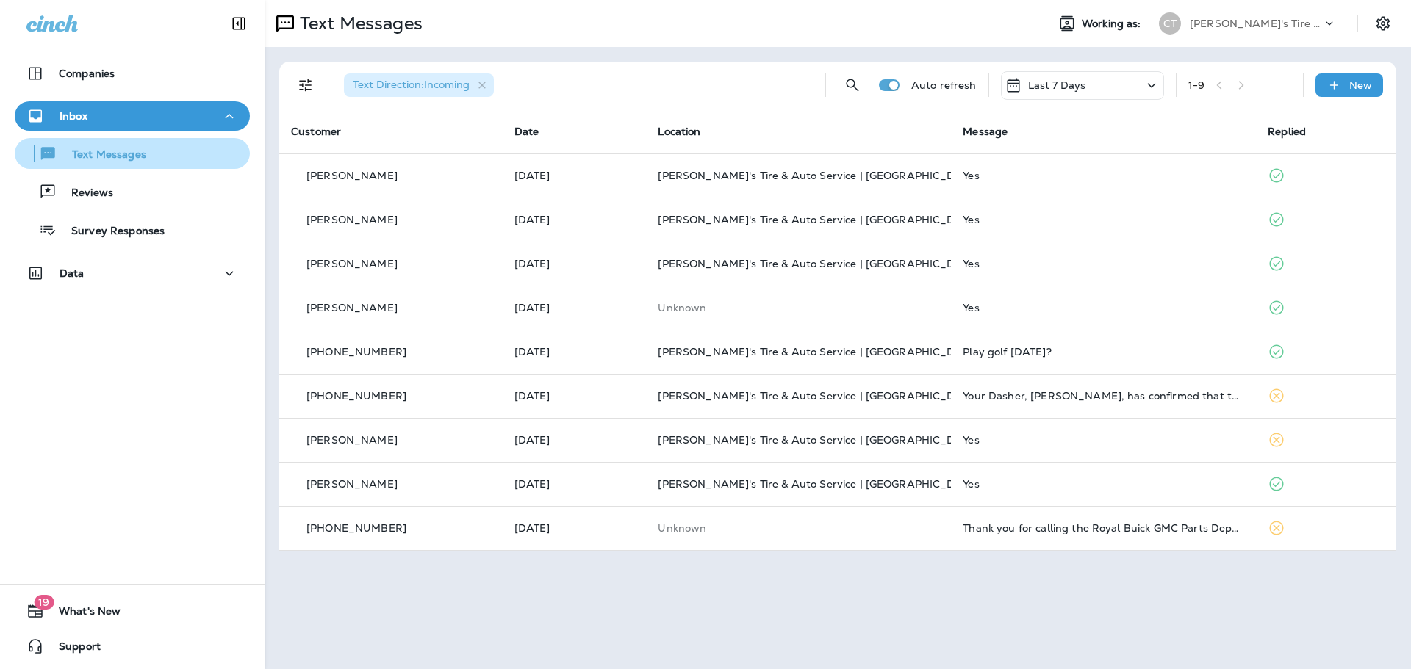
click at [141, 150] on p "Text Messages" at bounding box center [101, 155] width 89 height 14
click at [94, 160] on p "Text Messages" at bounding box center [101, 155] width 89 height 14
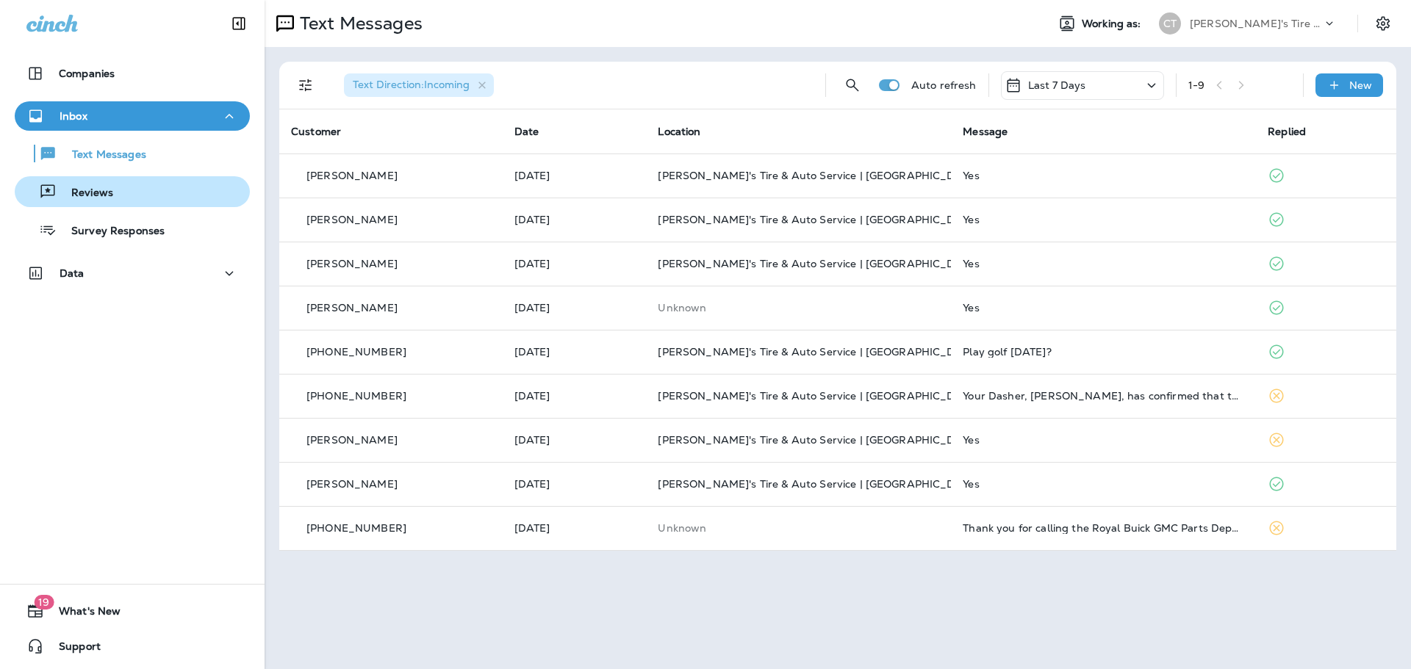
click at [106, 195] on p "Reviews" at bounding box center [85, 194] width 57 height 14
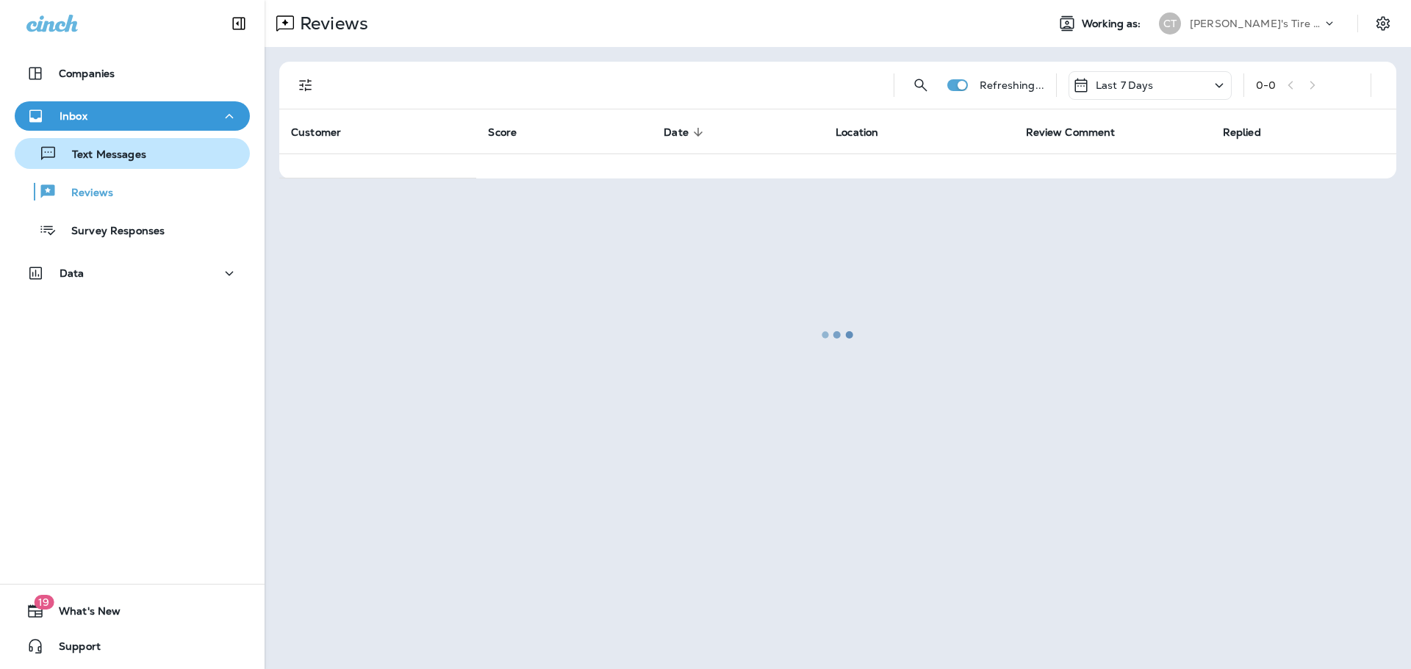
click at [101, 163] on div "Text Messages" at bounding box center [84, 154] width 126 height 22
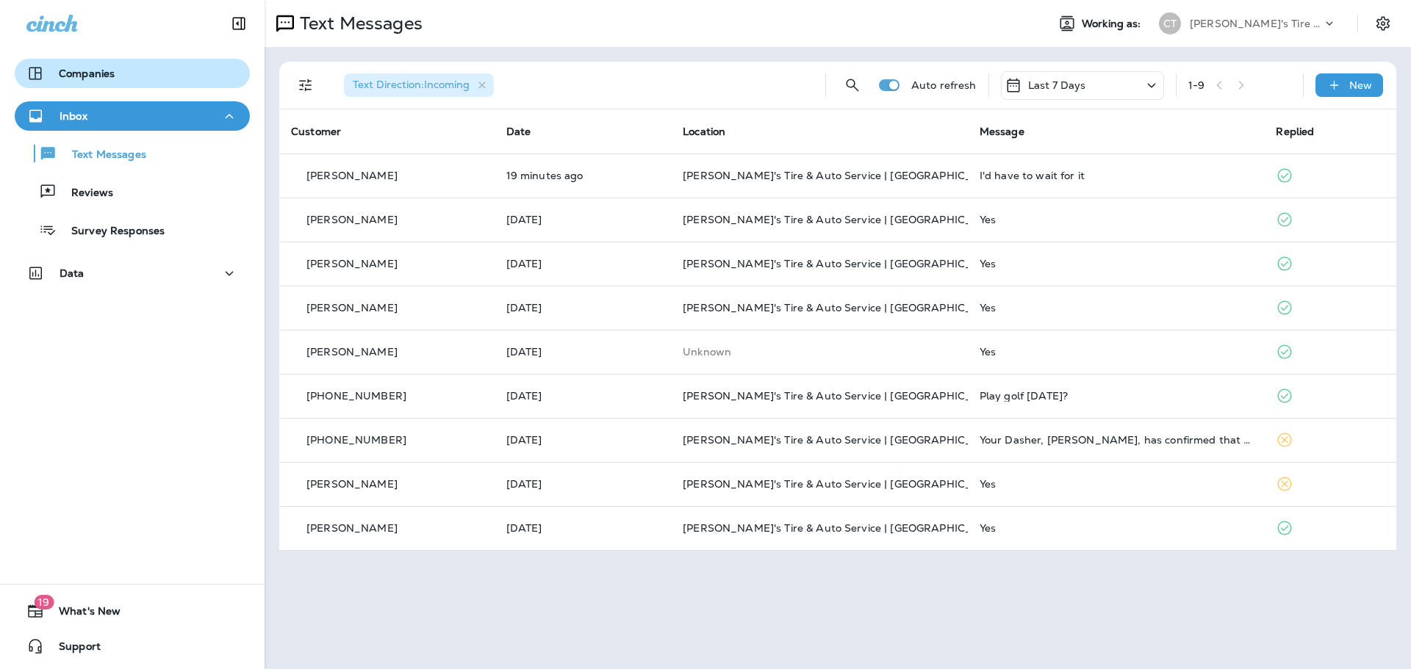
click at [134, 78] on div "Companies" at bounding box center [132, 74] width 212 height 18
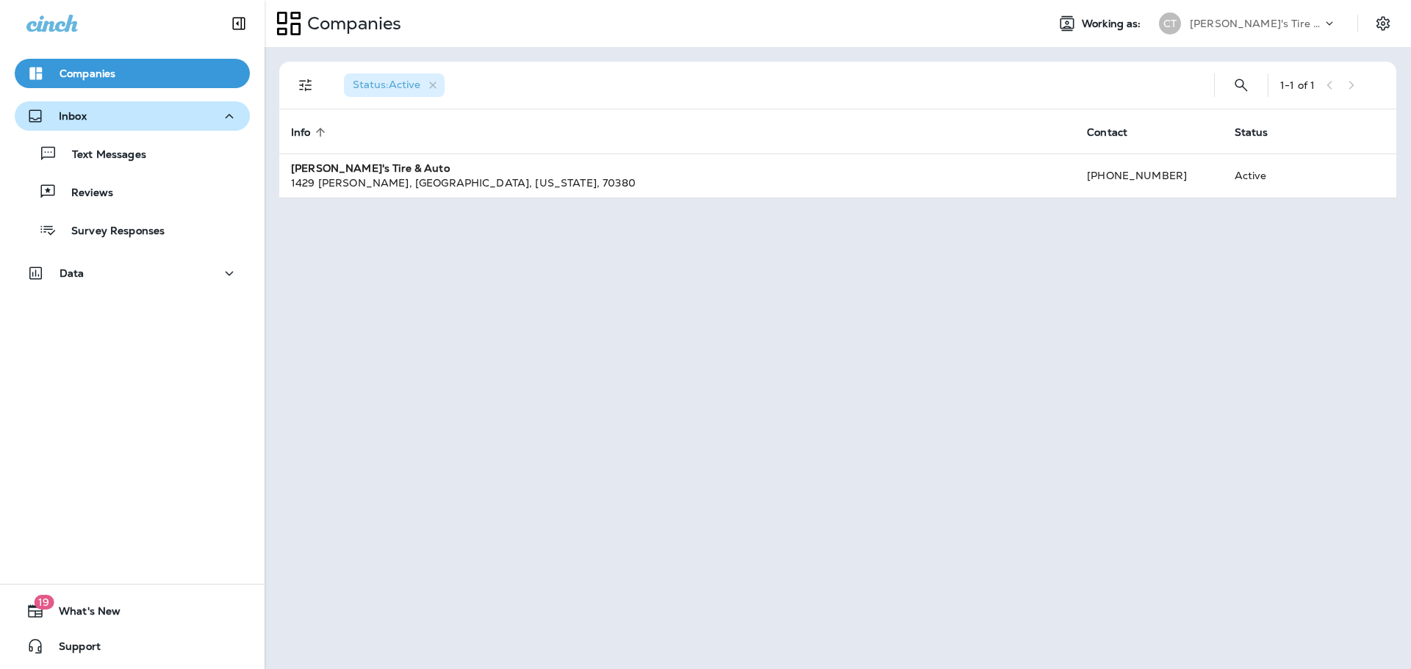
click at [101, 107] on div "Inbox" at bounding box center [132, 116] width 212 height 18
click at [122, 117] on div "Inbox" at bounding box center [132, 116] width 212 height 18
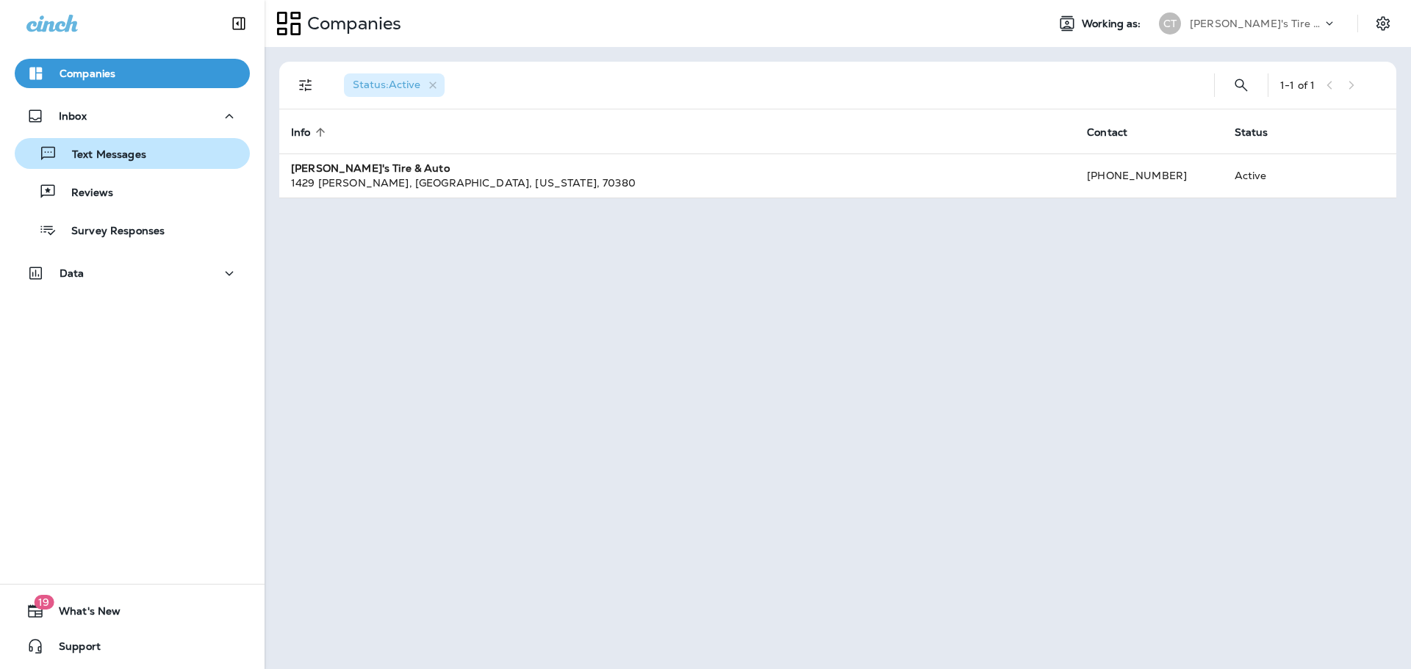
click at [105, 146] on div "Text Messages" at bounding box center [84, 154] width 126 height 22
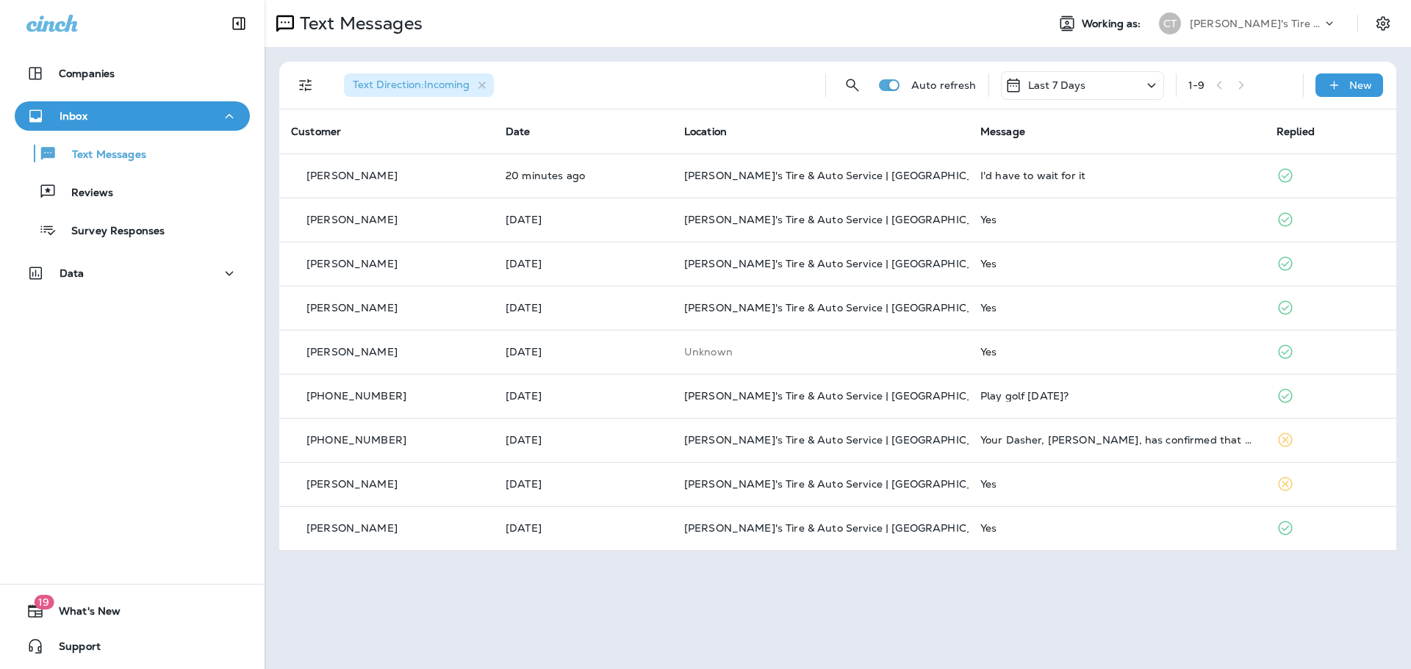
click at [443, 83] on span "Text Direction : Incoming" at bounding box center [411, 84] width 117 height 13
click at [293, 83] on button "Filters" at bounding box center [305, 85] width 29 height 29
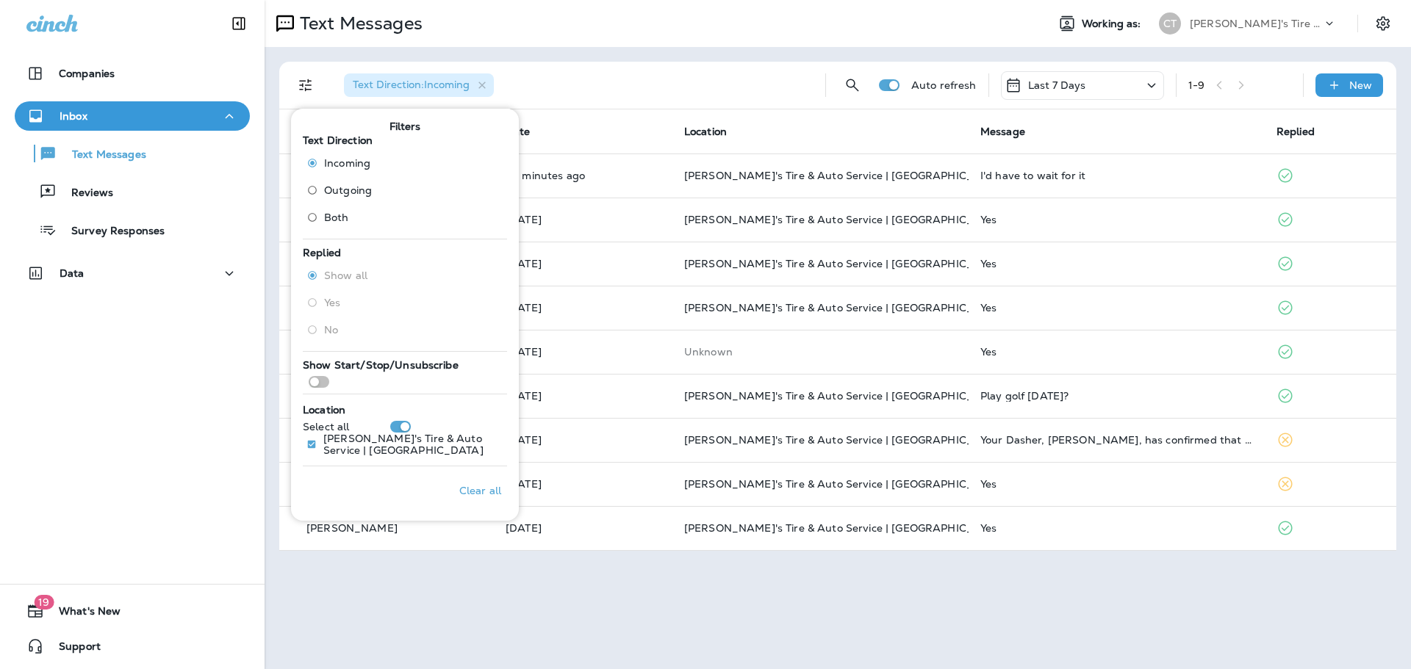
click at [348, 215] on label "Both" at bounding box center [335, 218] width 71 height 24
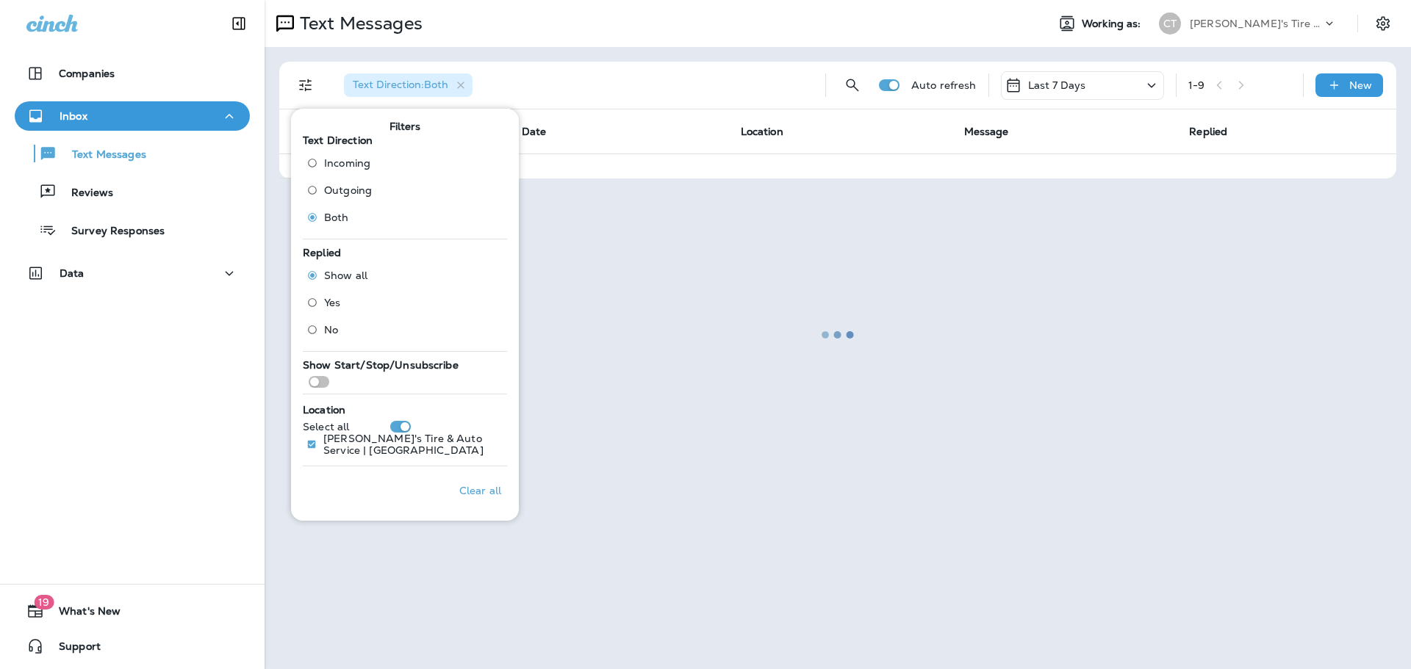
click at [651, 359] on div at bounding box center [837, 334] width 1143 height 666
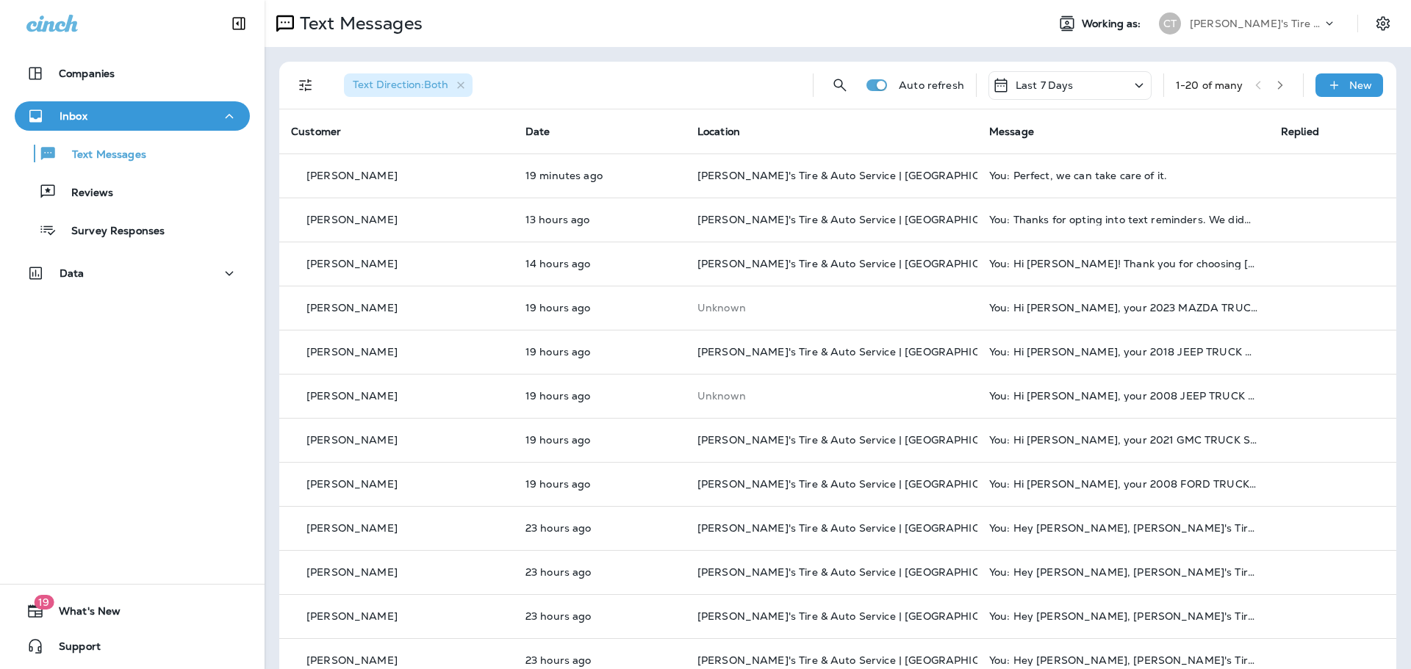
click at [306, 89] on icon "Filters" at bounding box center [305, 85] width 12 height 12
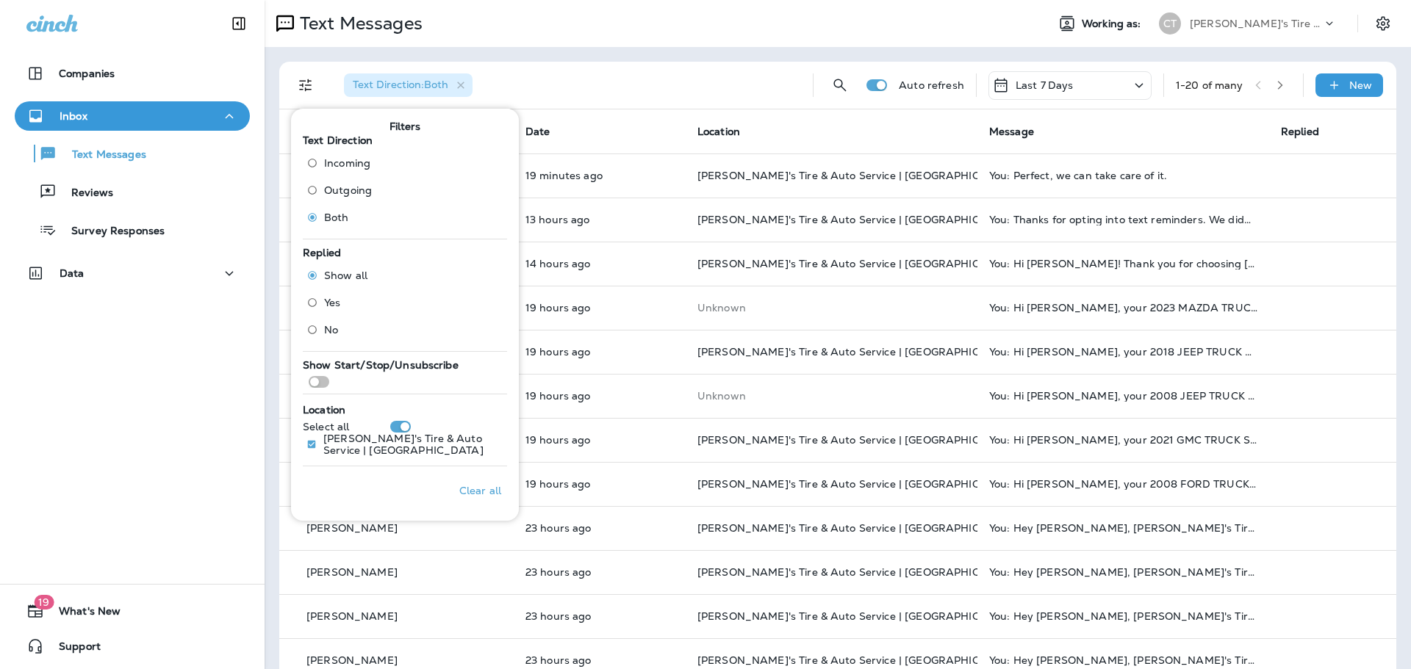
click at [610, 44] on div "Text Messages Working as: CT [PERSON_NAME]'s Tire & Auto" at bounding box center [837, 23] width 1146 height 47
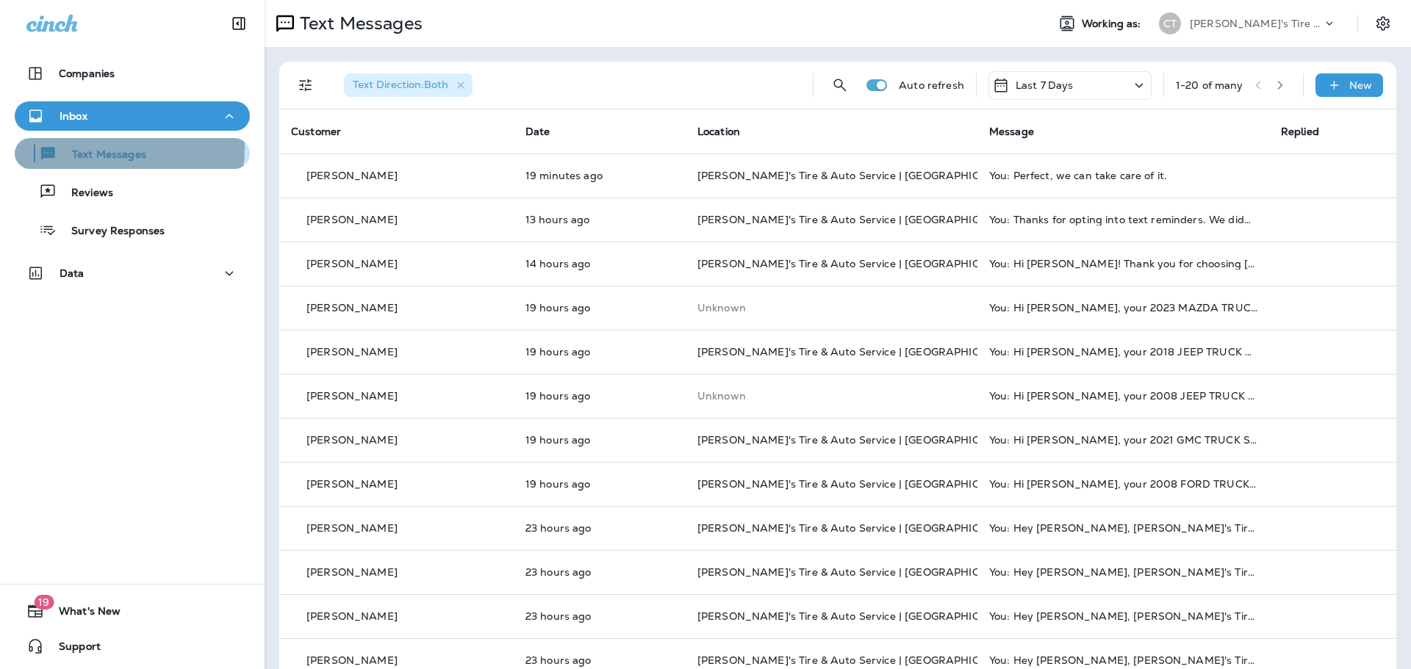
click at [106, 148] on p "Text Messages" at bounding box center [101, 155] width 89 height 14
click at [142, 154] on p "Text Messages" at bounding box center [101, 155] width 89 height 14
click at [464, 81] on icon "button" at bounding box center [461, 85] width 12 height 12
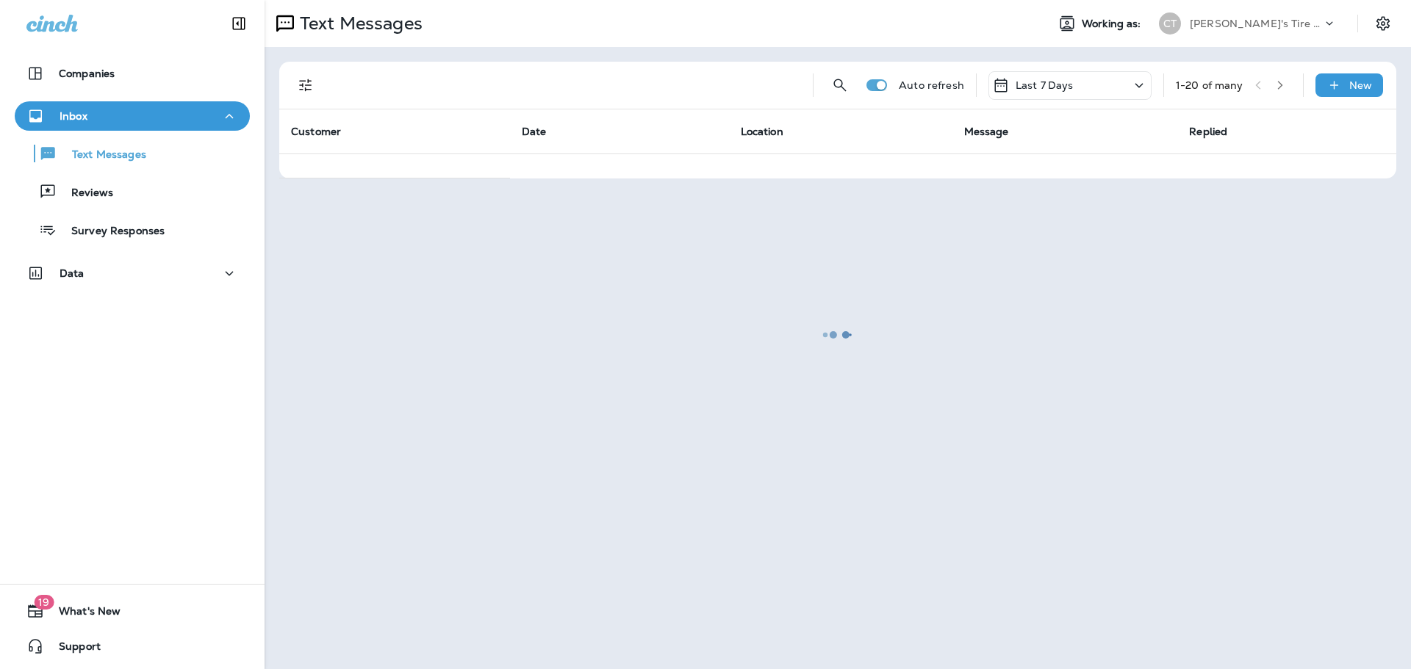
click at [312, 87] on div at bounding box center [837, 334] width 1143 height 666
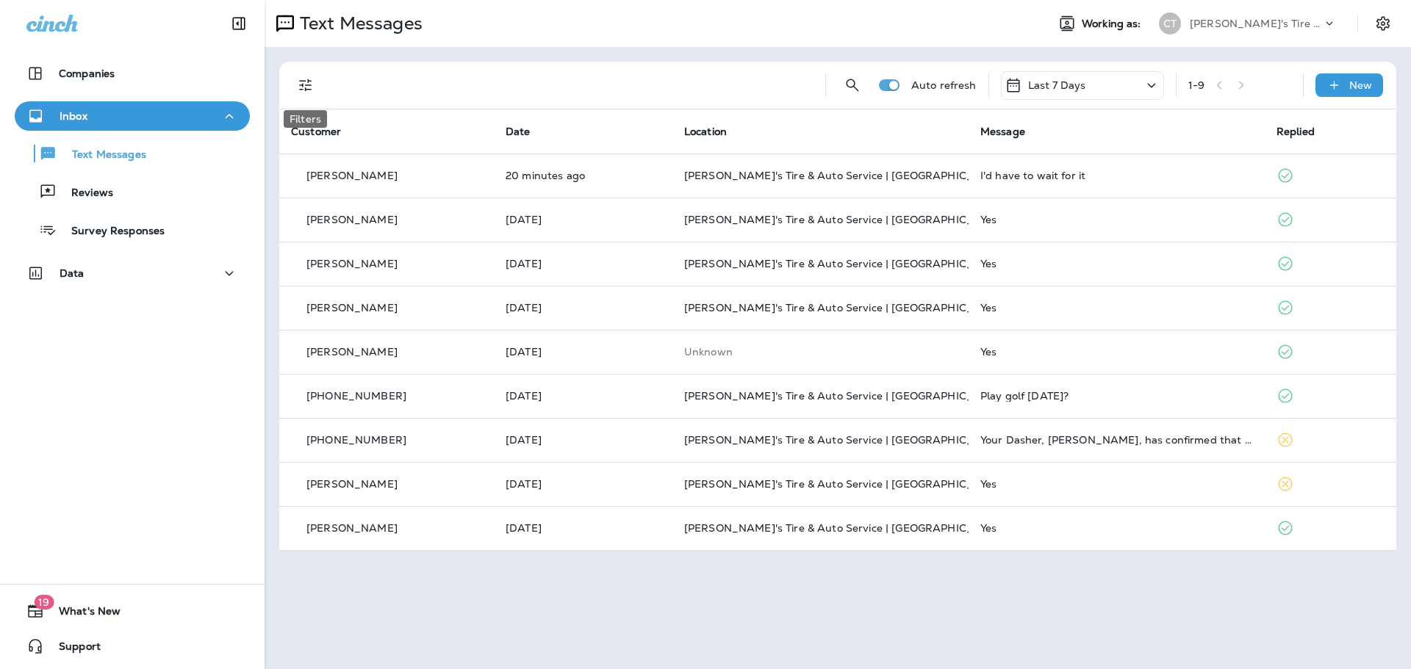
click at [309, 87] on icon "Filters" at bounding box center [306, 85] width 18 height 18
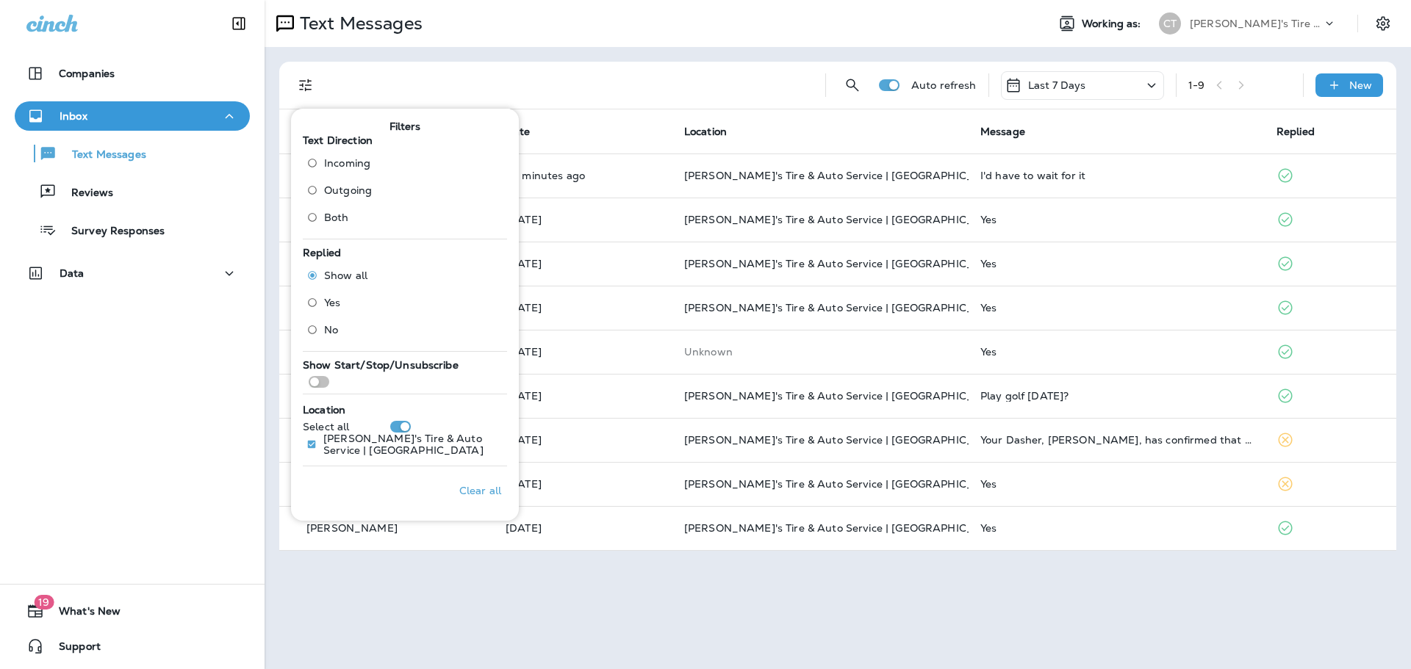
click at [342, 190] on span "Outgoing" at bounding box center [348, 190] width 48 height 12
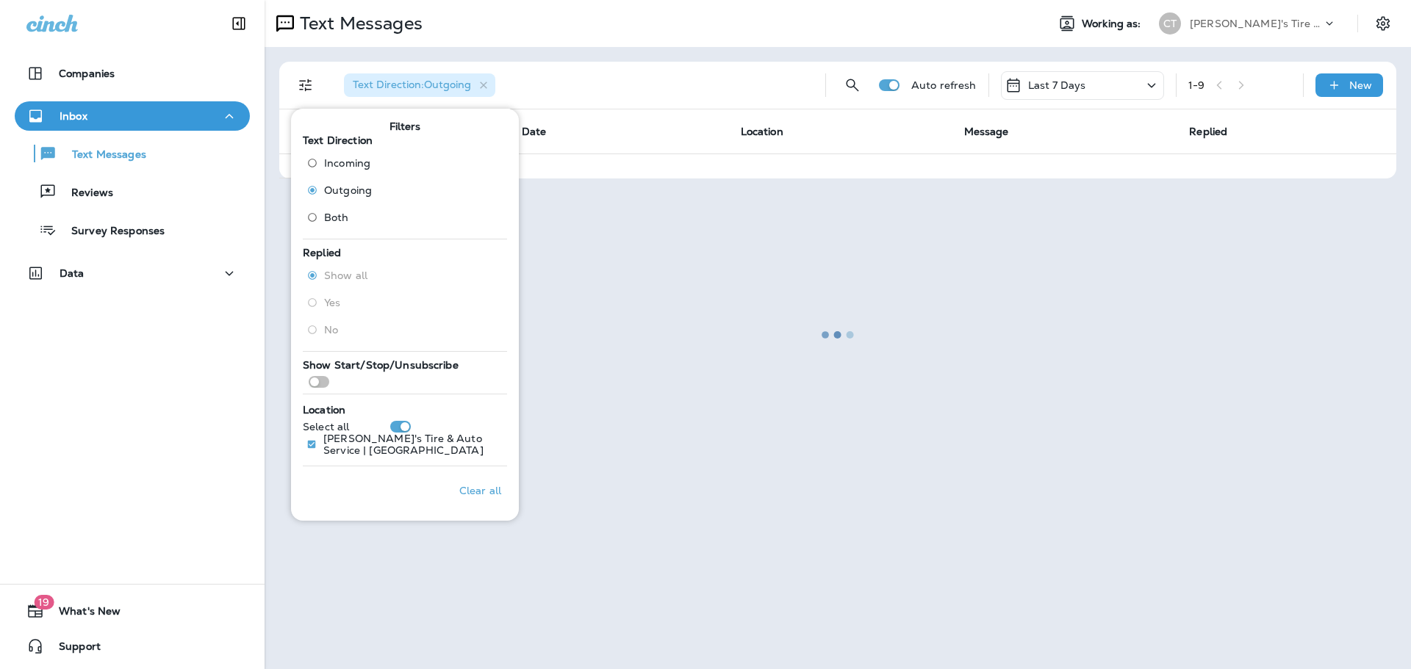
click at [608, 103] on div at bounding box center [837, 334] width 1143 height 666
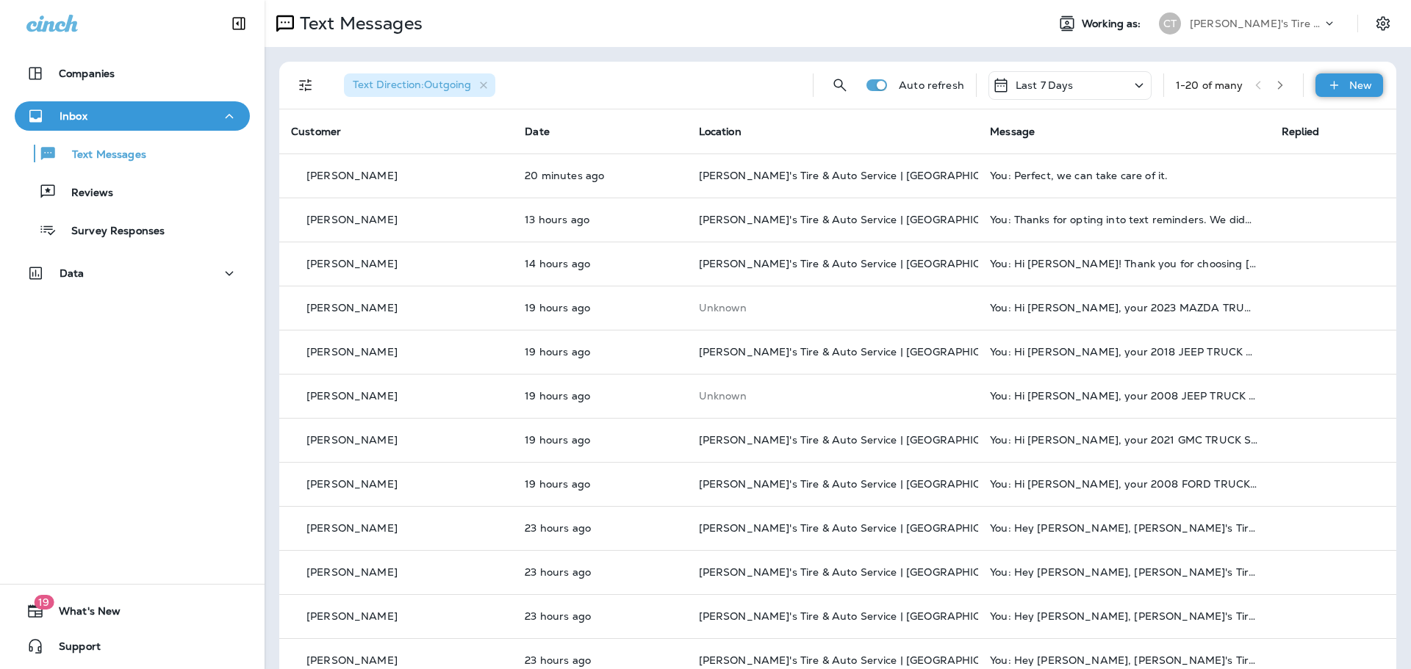
click at [1326, 79] on icon at bounding box center [1333, 85] width 15 height 15
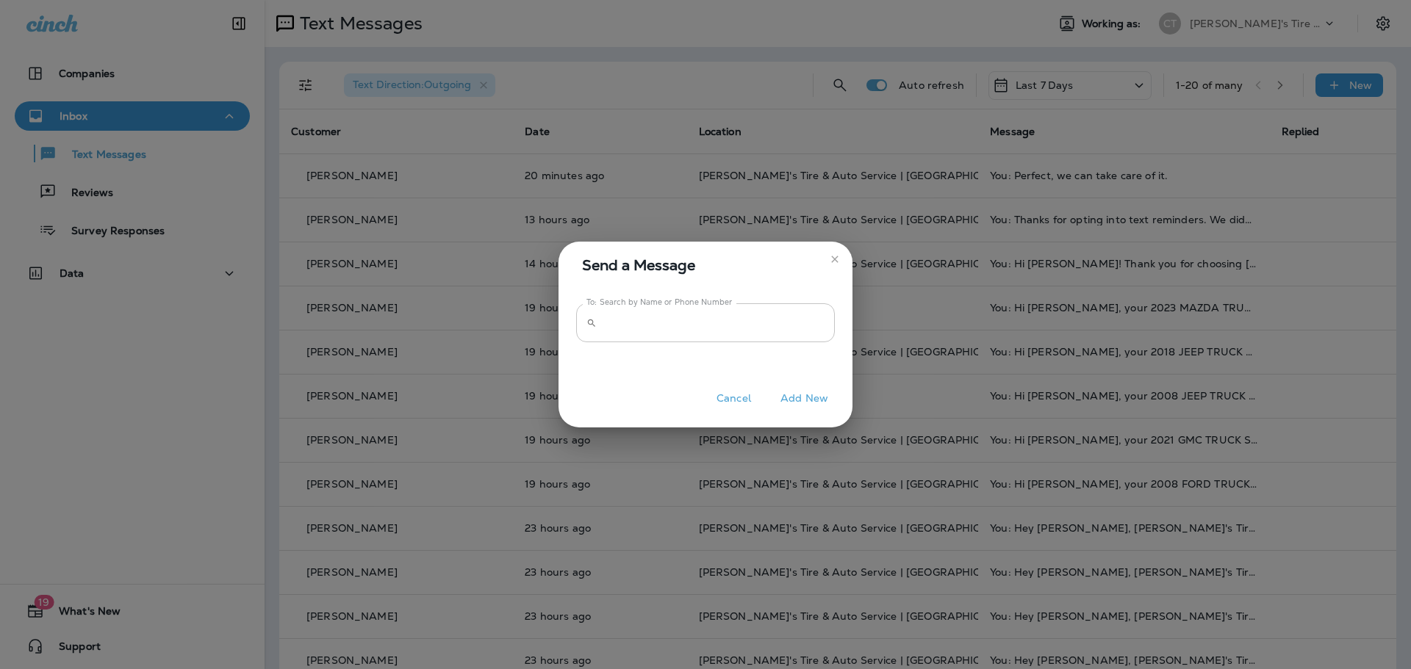
click at [666, 334] on input "To: Search by Name or Phone Number" at bounding box center [718, 322] width 232 height 39
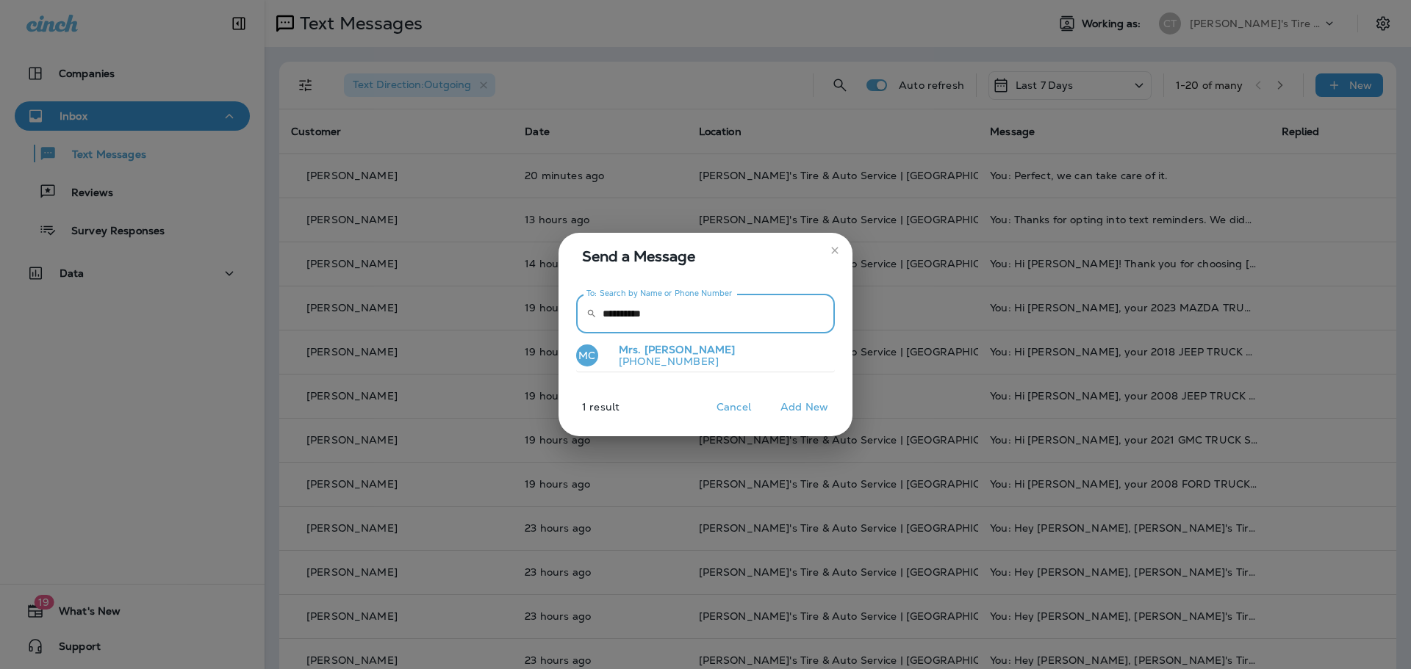
type input "**********"
click at [671, 357] on p "[PHONE_NUMBER]" at bounding box center [671, 362] width 129 height 12
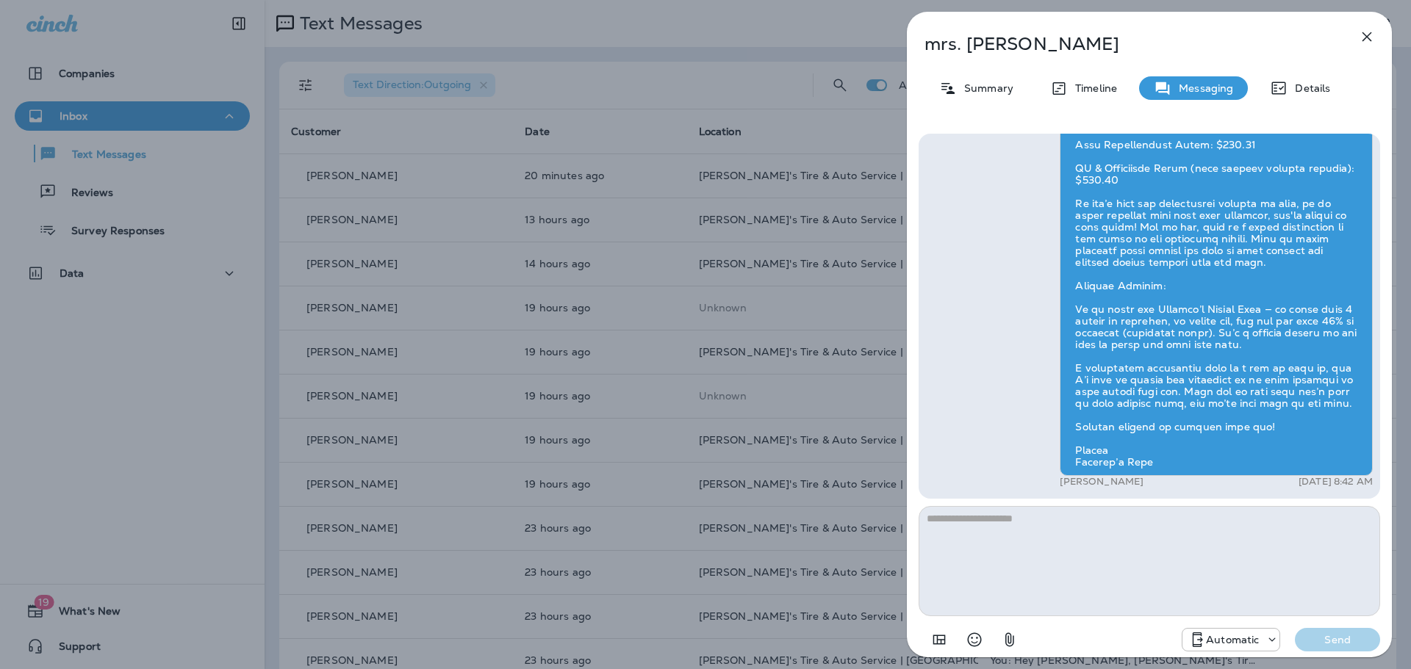
scroll to position [-363, 0]
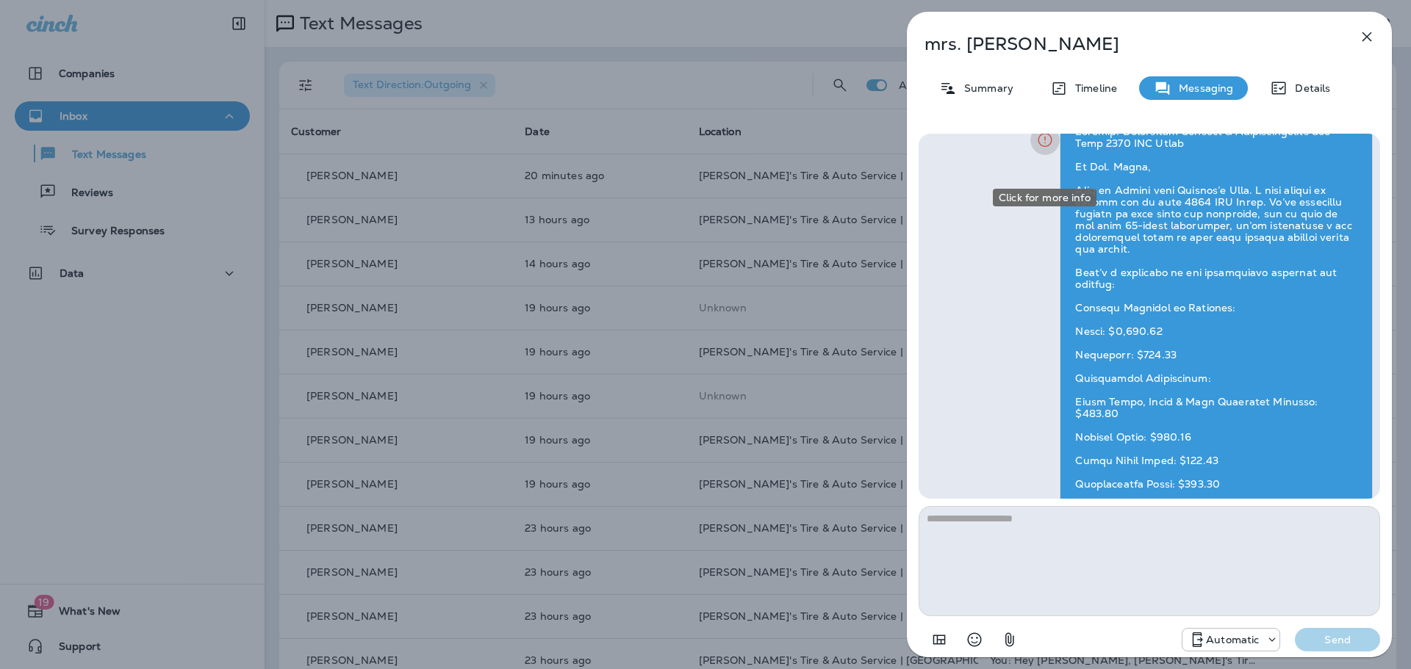
click at [1045, 149] on icon "Click for more info" at bounding box center [1045, 140] width 18 height 18
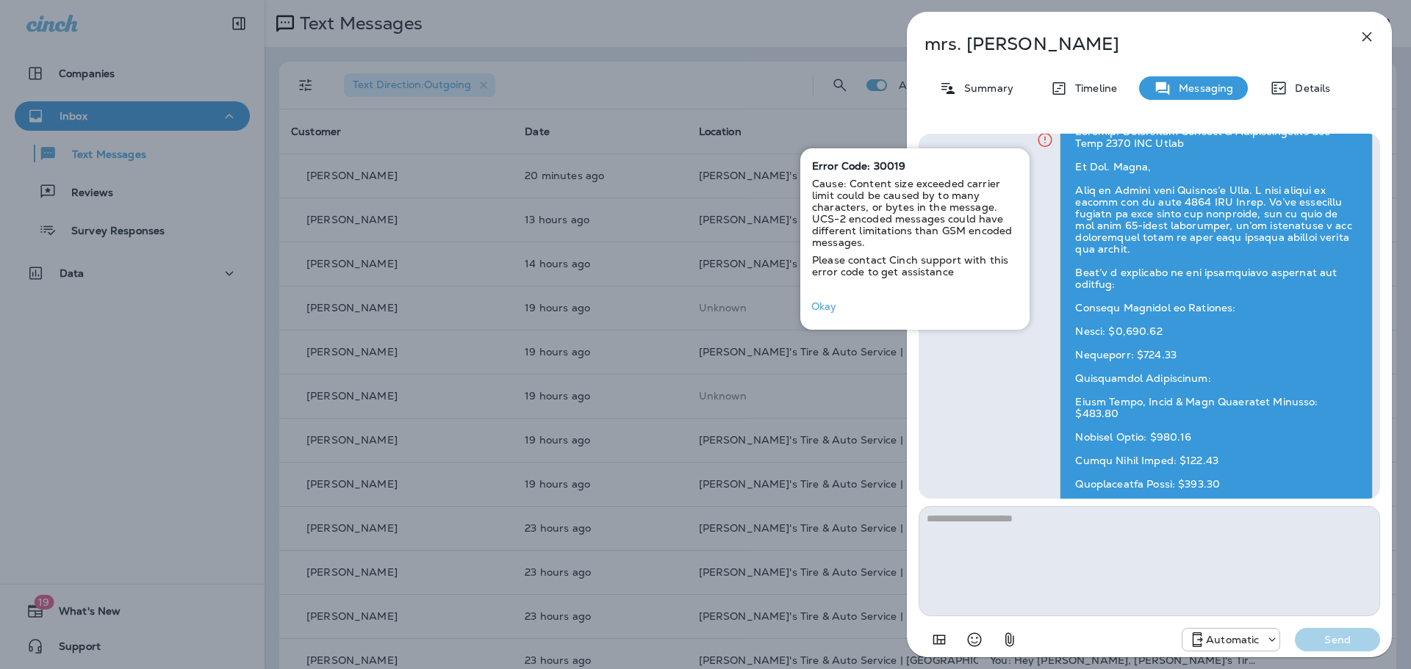
click at [1009, 393] on div "[PERSON_NAME] [DATE] 8:42 AM" at bounding box center [1149, 486] width 447 height 737
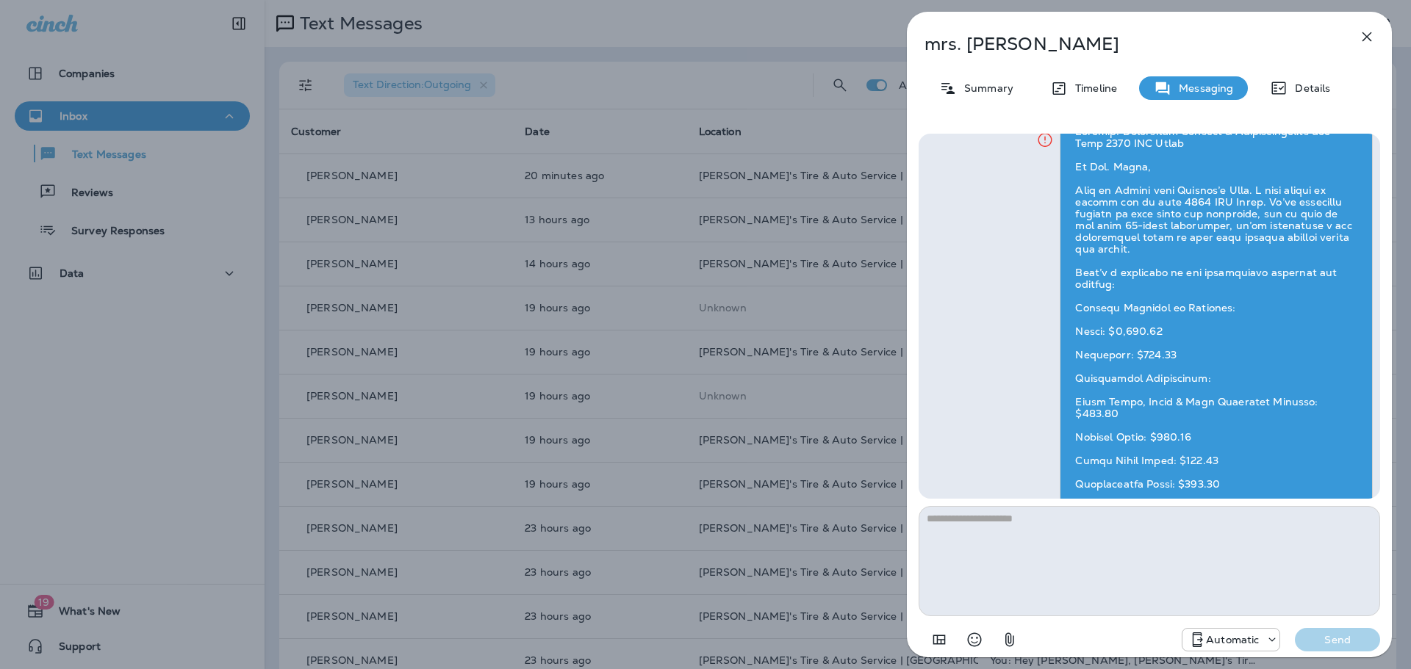
scroll to position [0, 0]
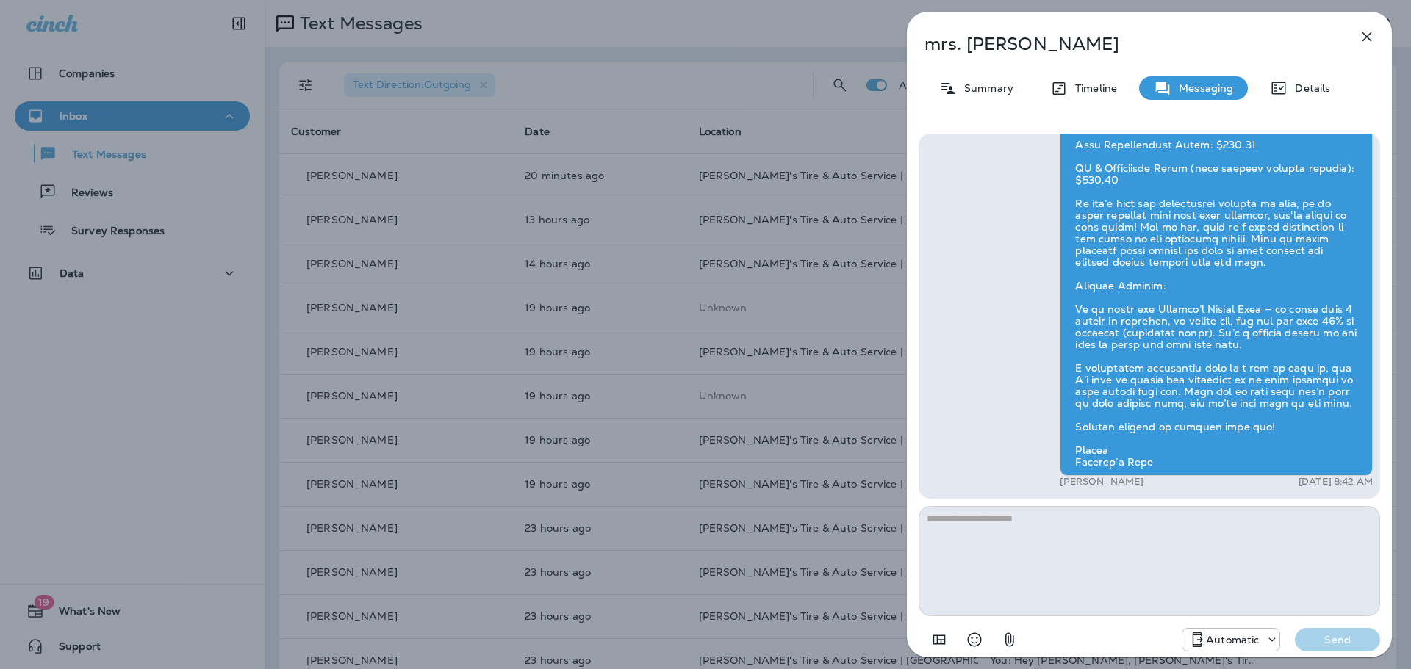
drag, startPoint x: 1073, startPoint y: 153, endPoint x: 1208, endPoint y: 572, distance: 440.1
click at [1208, 572] on div "[PERSON_NAME] [DATE] 8:42 AM Automatic Send" at bounding box center [1148, 394] width 461 height 521
click at [1029, 320] on div "[PERSON_NAME] [DATE] 8:42 AM" at bounding box center [1149, 123] width 447 height 737
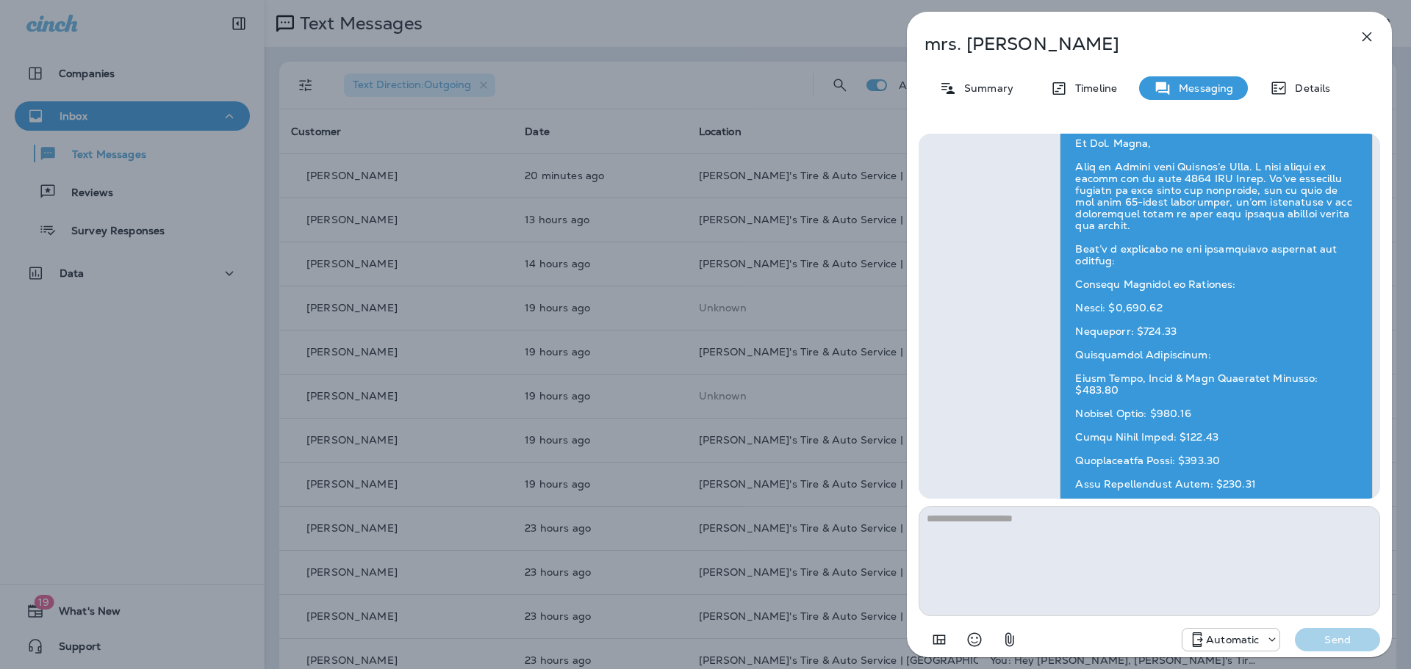
scroll to position [-363, 0]
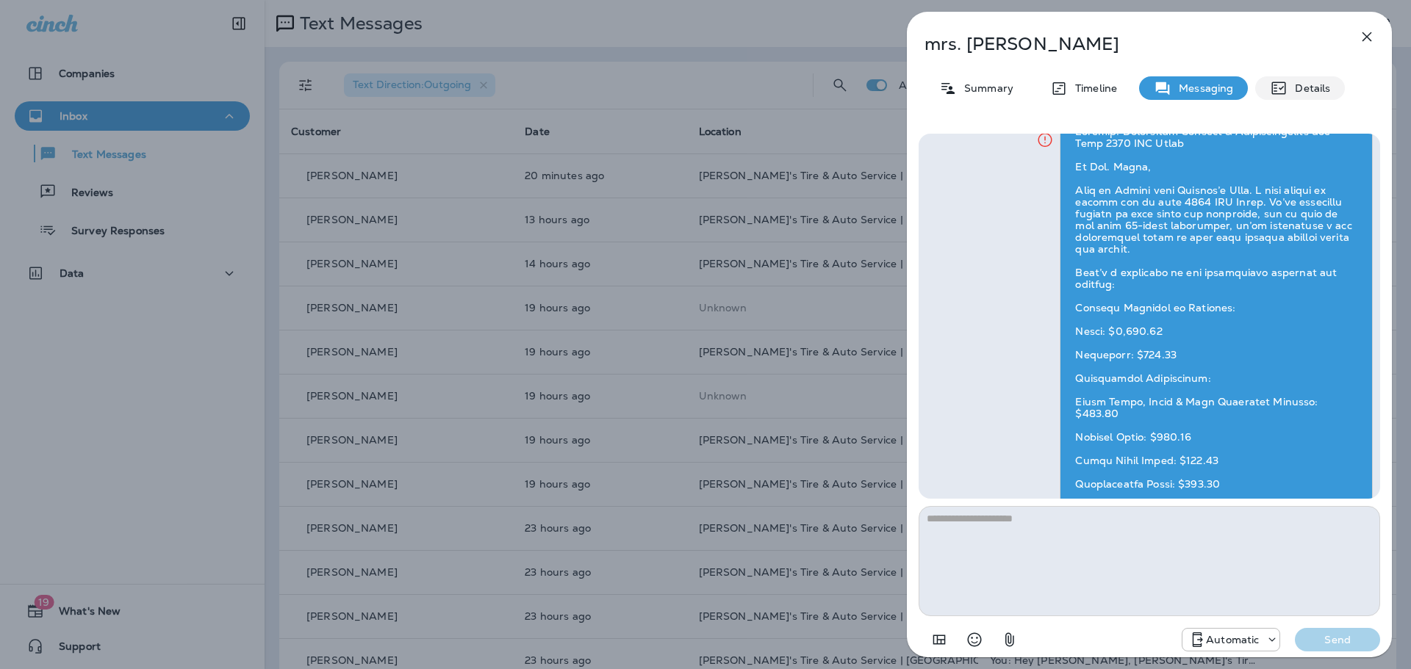
click at [1303, 87] on p "Details" at bounding box center [1308, 88] width 43 height 12
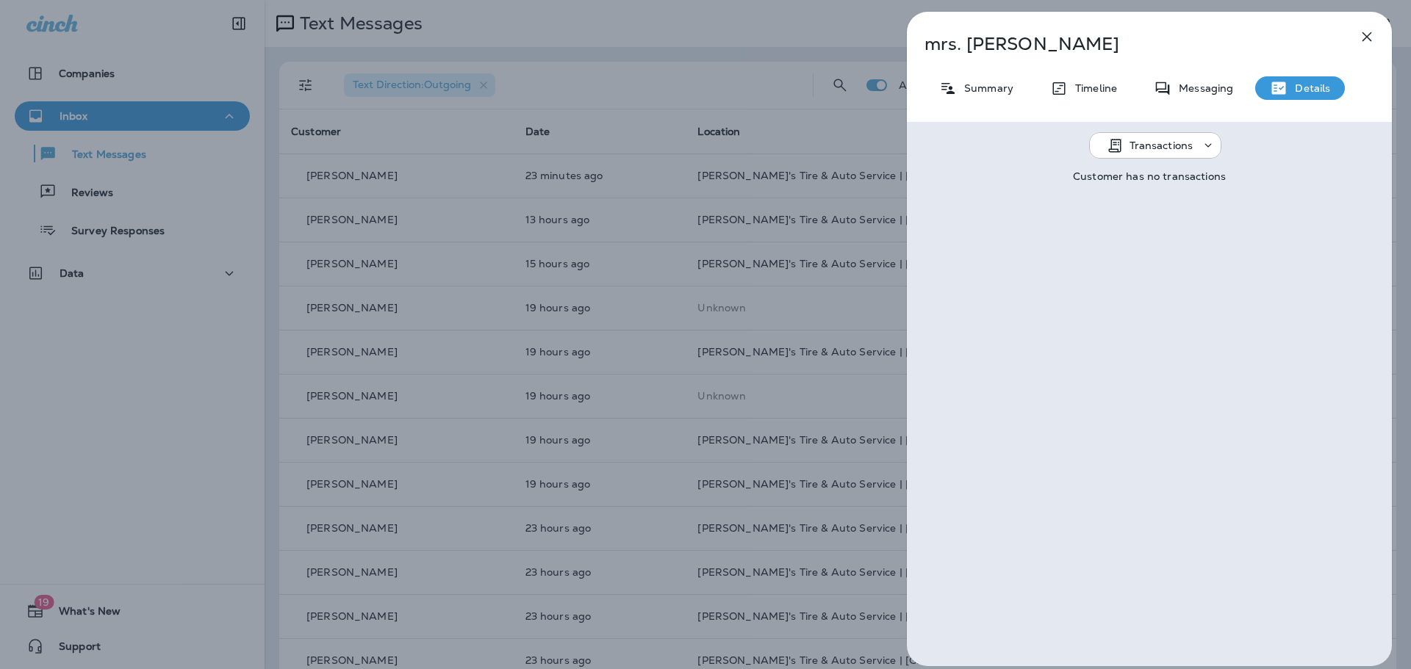
click at [457, 11] on div "[PERSON_NAME] Summary Timeline Messaging Details Transactions Customer has no t…" at bounding box center [705, 334] width 1411 height 669
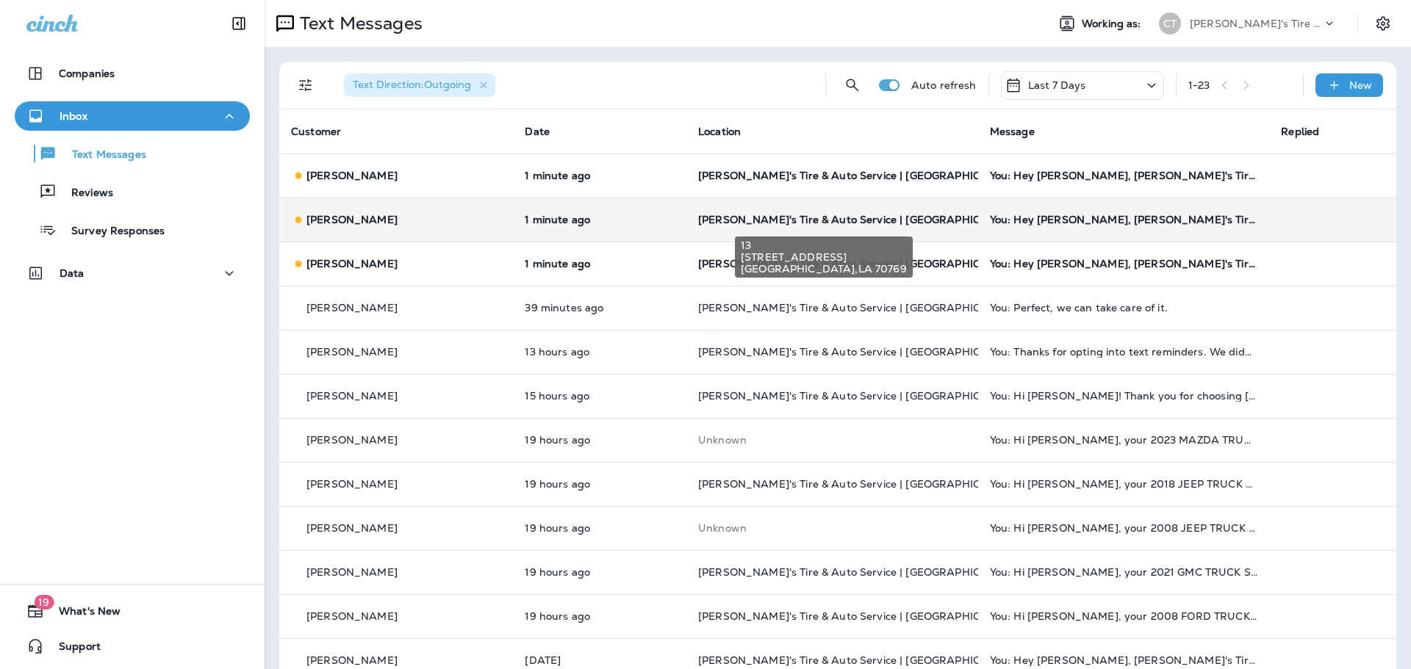
click at [718, 220] on span "[PERSON_NAME]'s Tire & Auto Service | [GEOGRAPHIC_DATA]" at bounding box center [859, 219] width 322 height 13
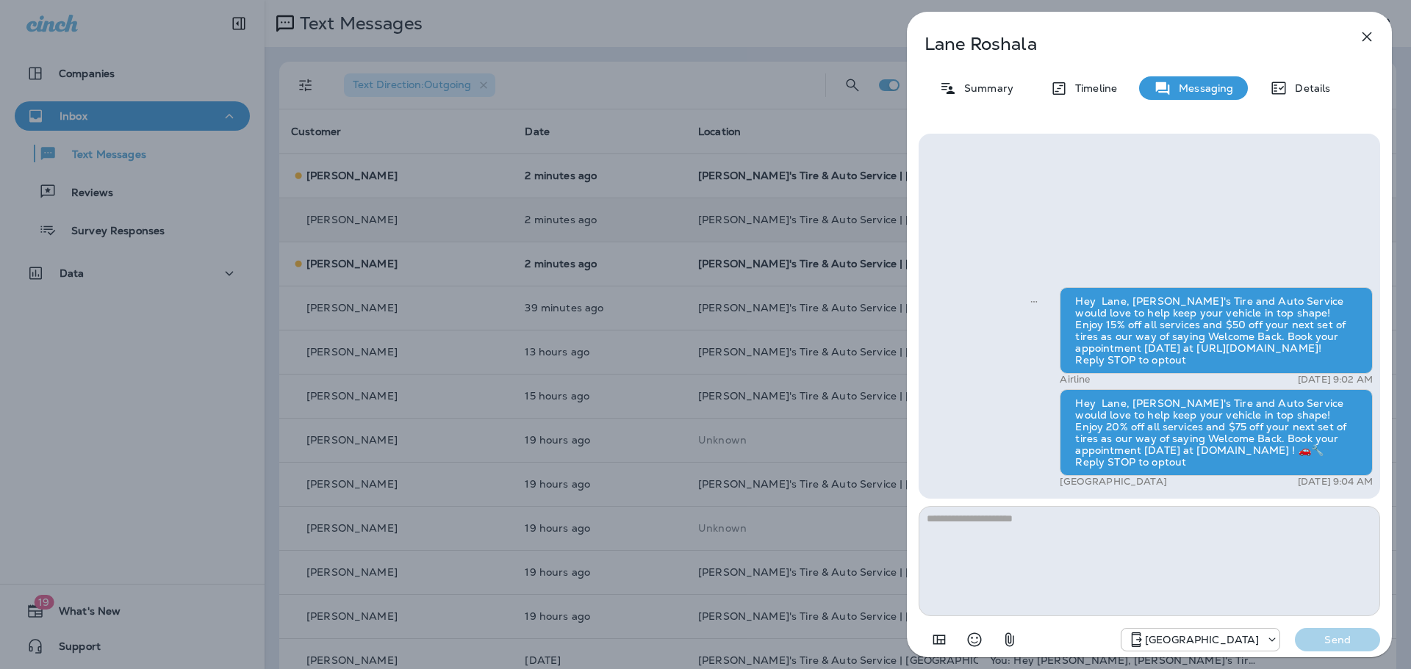
click at [594, 81] on div "[PERSON_NAME] Summary Timeline Messaging Details Hey Lane, [PERSON_NAME]'s Tire…" at bounding box center [705, 334] width 1411 height 669
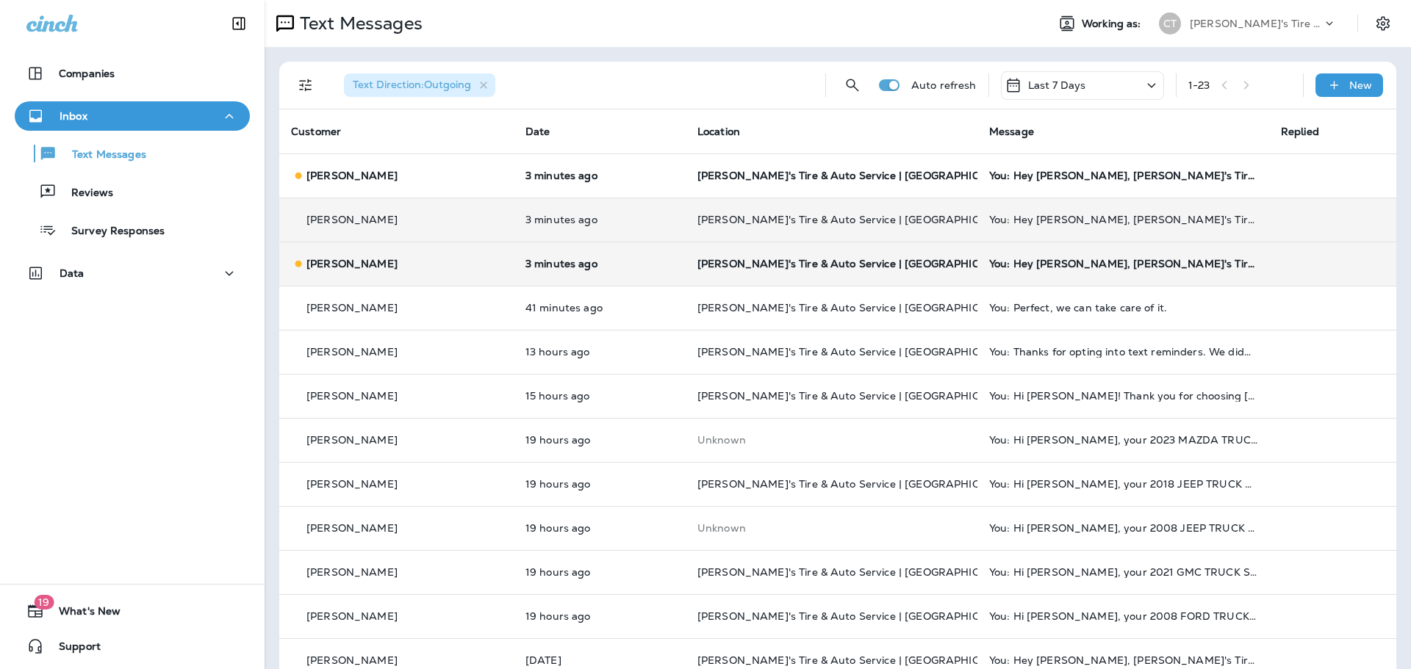
click at [395, 256] on div "[PERSON_NAME]" at bounding box center [396, 263] width 211 height 15
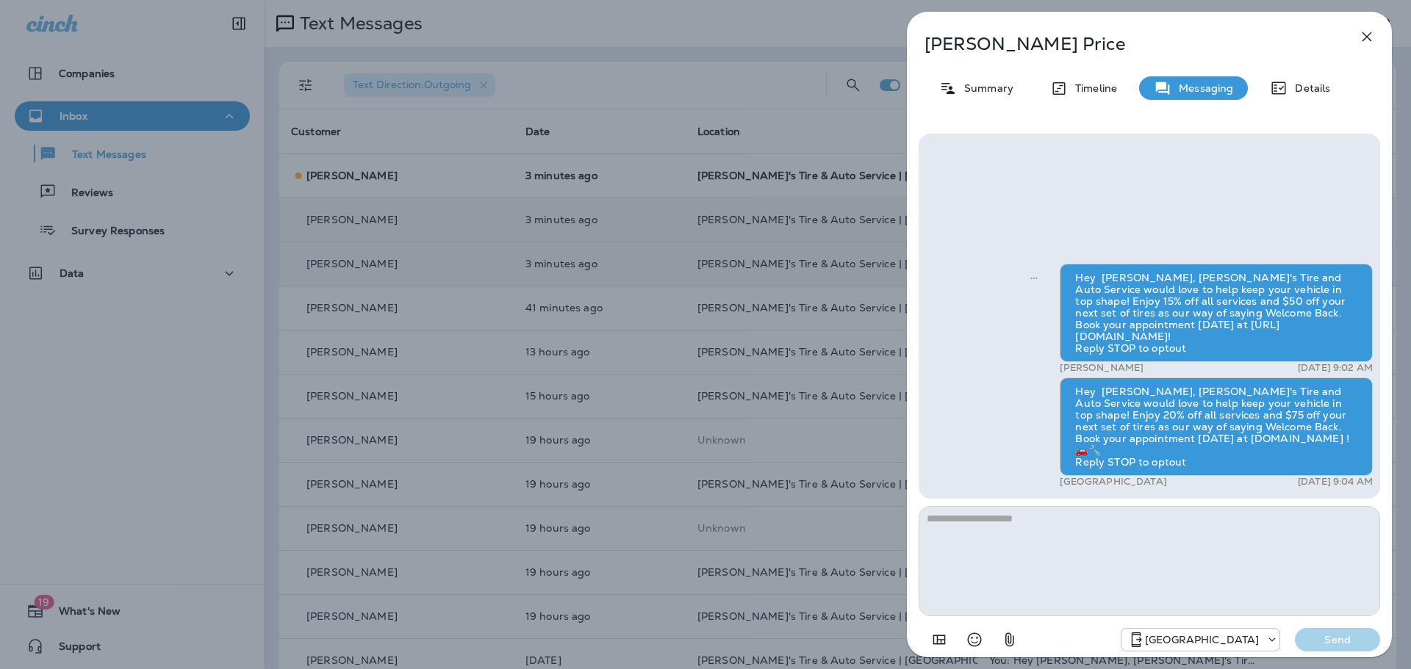
click at [646, 64] on div "[PERSON_NAME] Summary Timeline Messaging Details Hey [PERSON_NAME], [PERSON_NAM…" at bounding box center [705, 334] width 1411 height 669
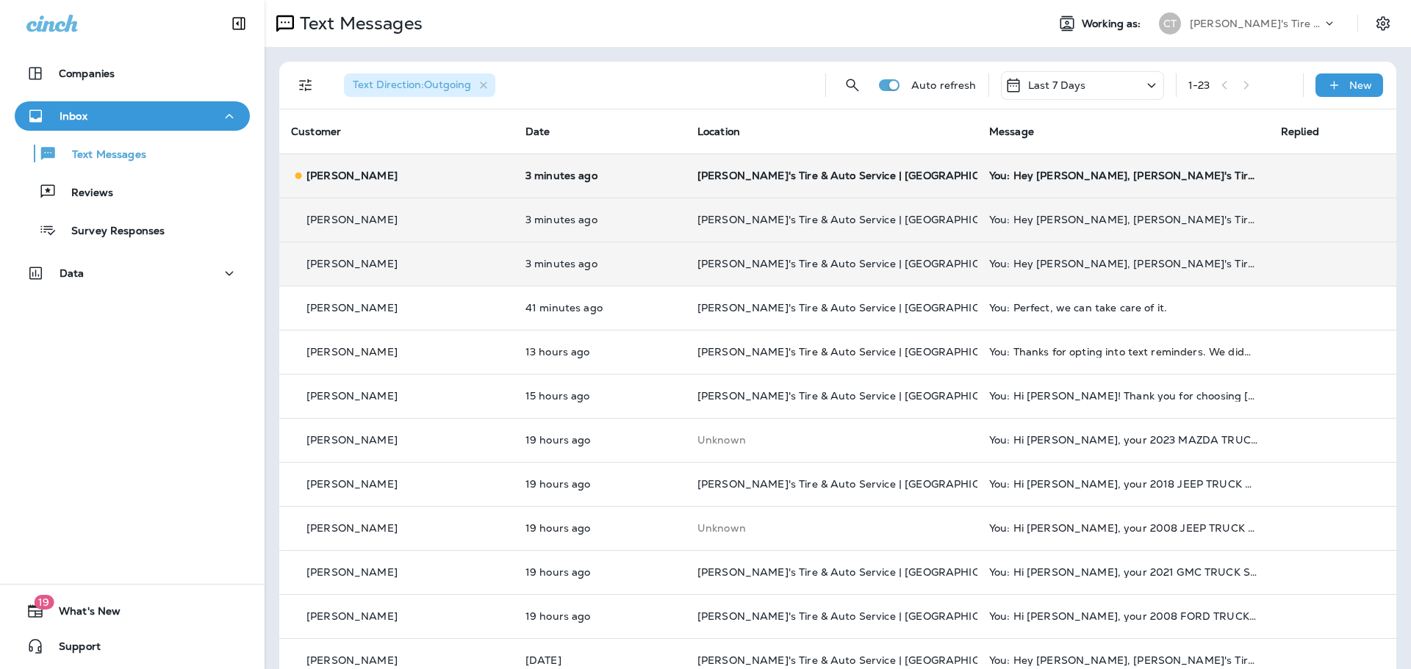
click at [412, 173] on div "[PERSON_NAME]" at bounding box center [396, 175] width 211 height 15
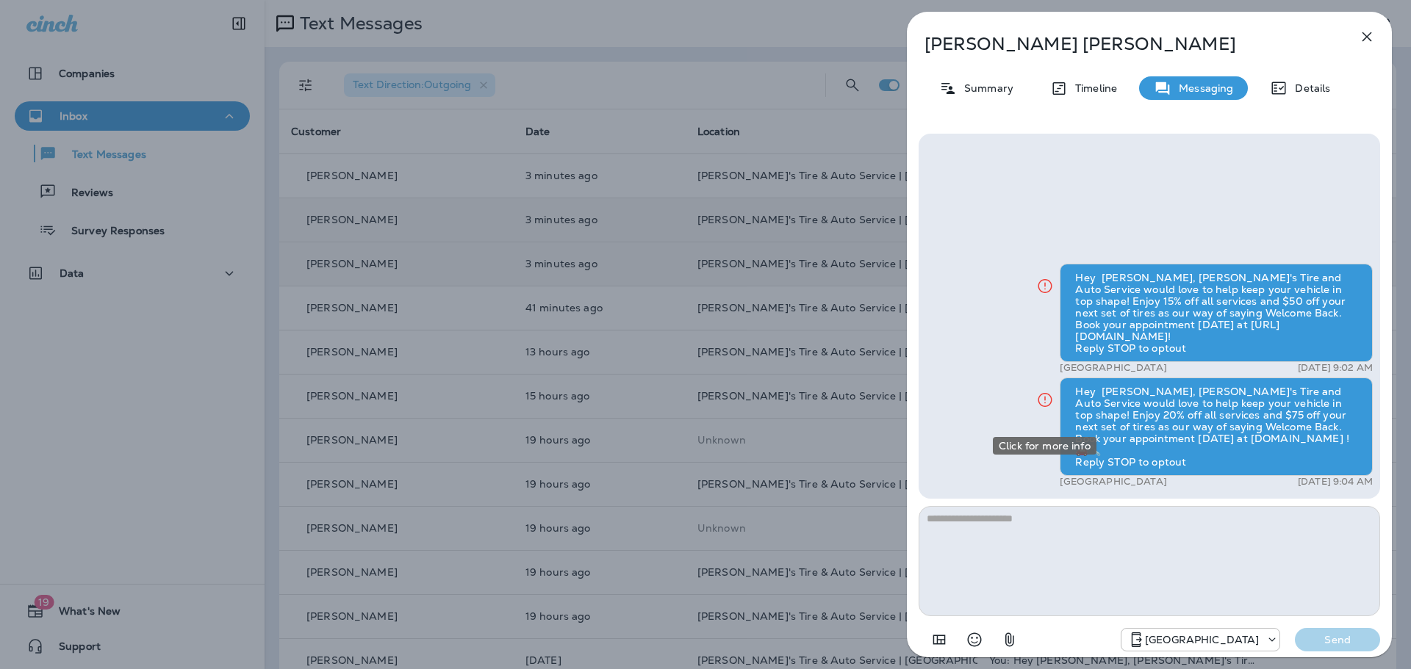
click at [1051, 408] on icon "Click for more info" at bounding box center [1045, 400] width 18 height 18
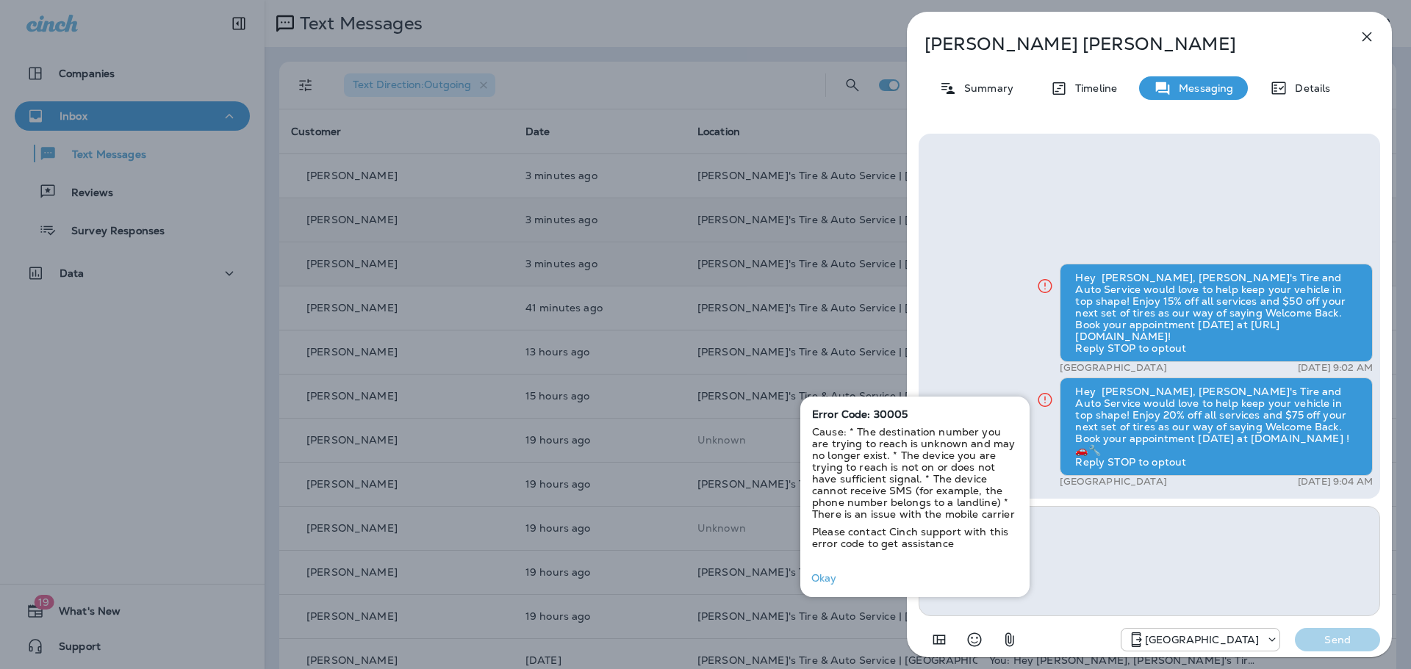
click at [969, 332] on div "Hey [PERSON_NAME], [PERSON_NAME]'s Tire and Auto Service would love to help kee…" at bounding box center [1149, 378] width 447 height 228
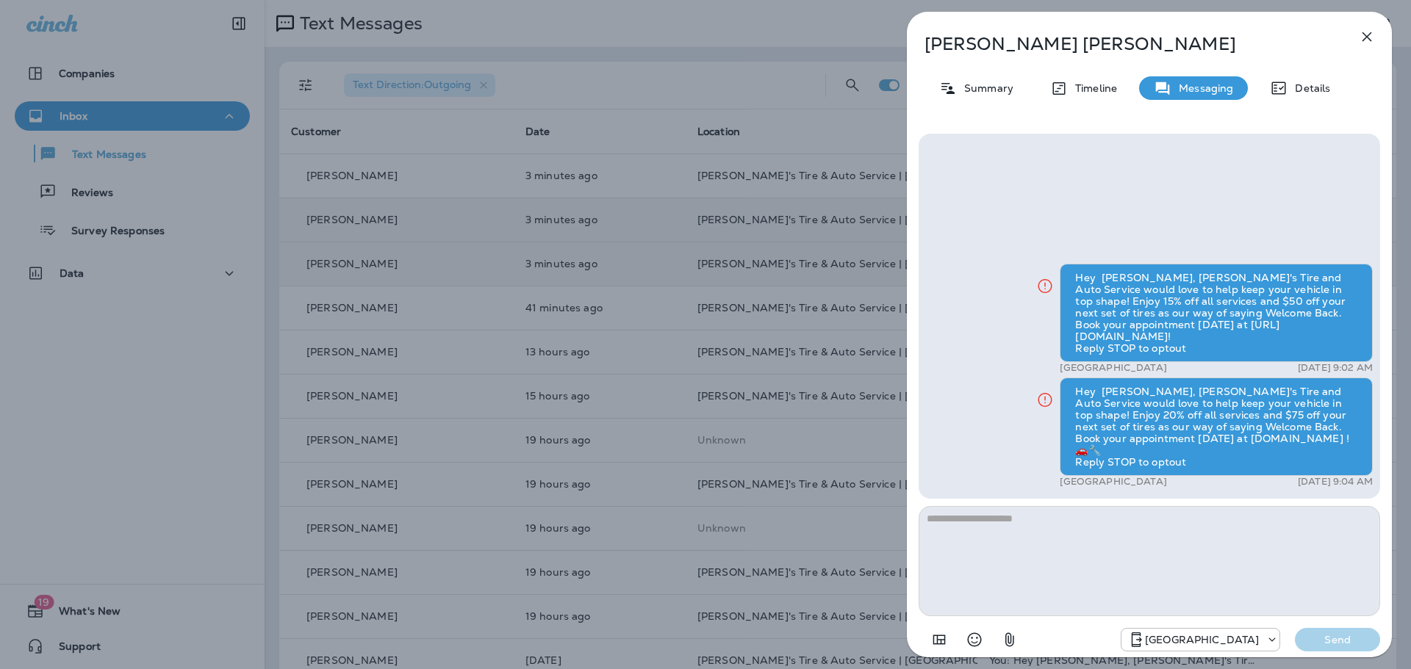
click at [604, 102] on div "[PERSON_NAME] Summary Timeline Messaging Details Hey [PERSON_NAME], [PERSON_NAM…" at bounding box center [705, 334] width 1411 height 669
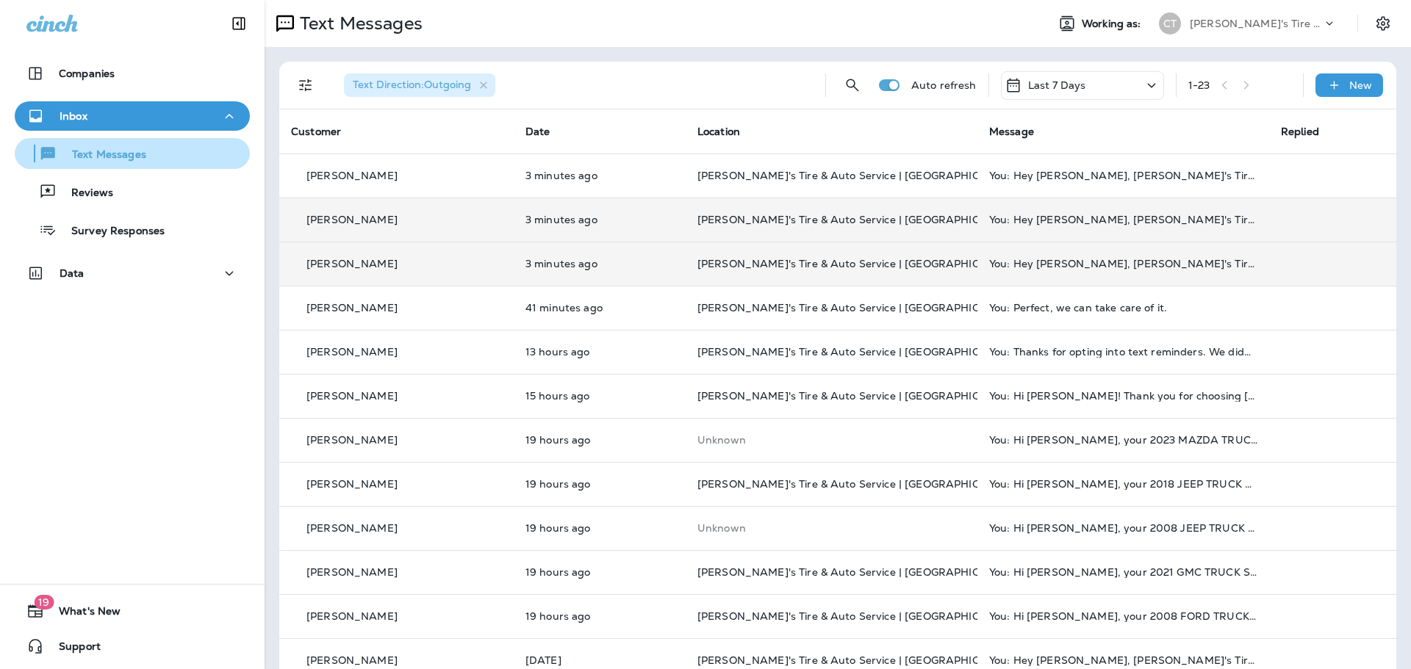
click at [126, 154] on p "Text Messages" at bounding box center [101, 155] width 89 height 14
click at [484, 82] on icon "button" at bounding box center [484, 85] width 12 height 12
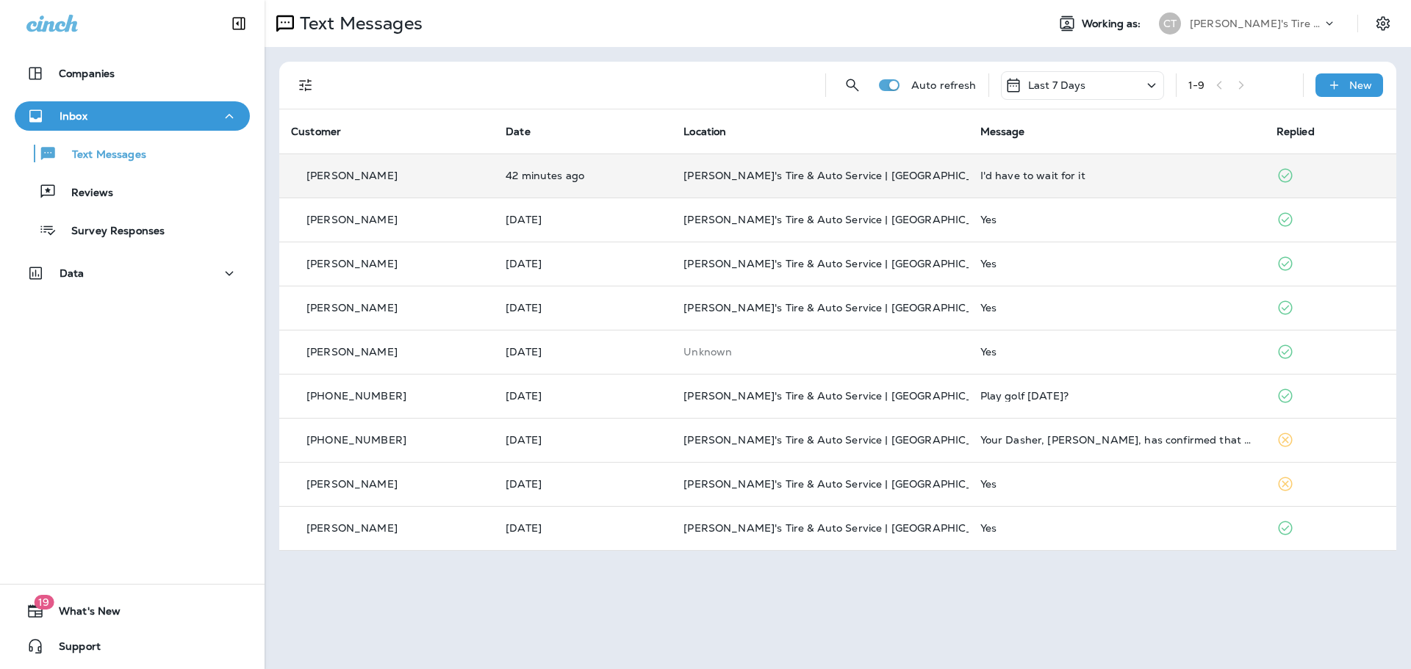
click at [470, 173] on div "[PERSON_NAME]" at bounding box center [386, 175] width 191 height 15
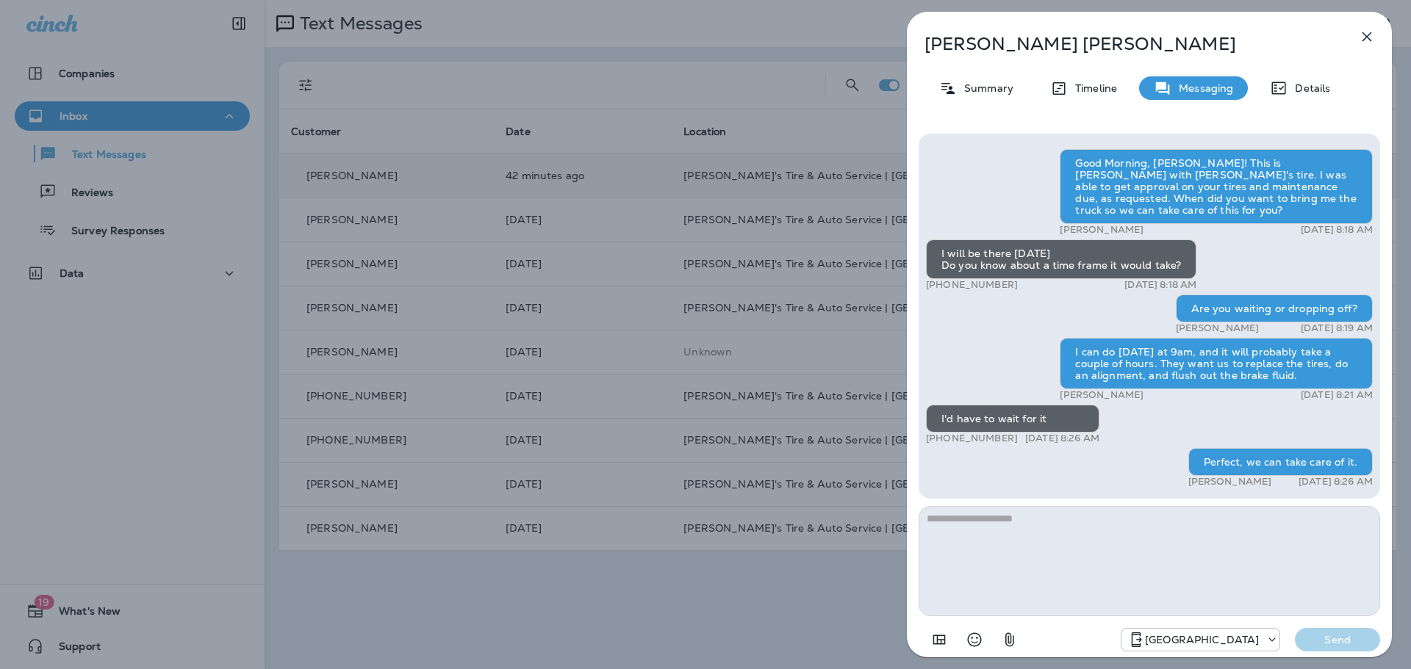
click at [447, 103] on div "[PERSON_NAME] Summary Timeline Messaging Details Good Morning, [PERSON_NAME]! T…" at bounding box center [705, 334] width 1411 height 669
